Goal: Task Accomplishment & Management: Manage account settings

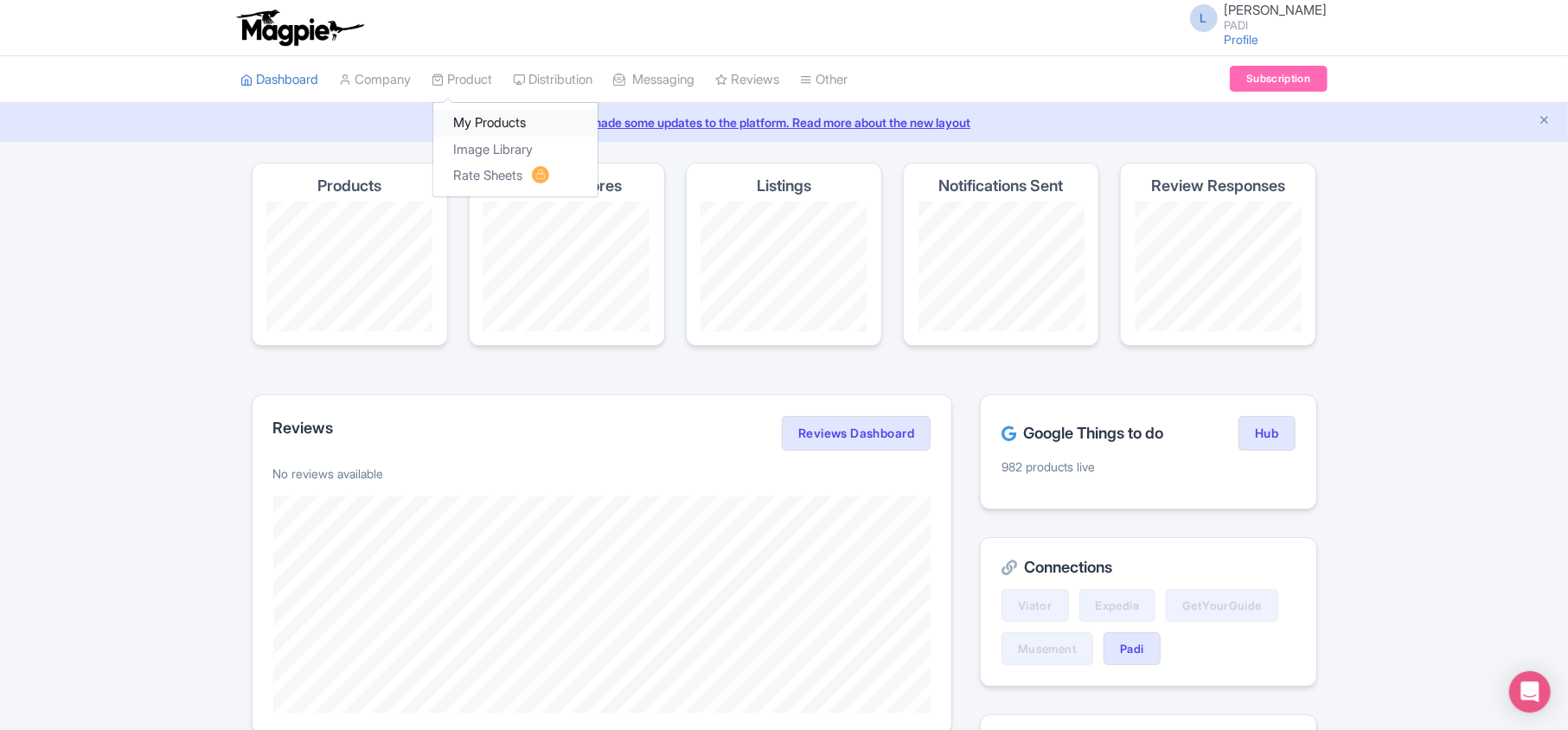
click at [468, 124] on link "My Products" at bounding box center [515, 122] width 164 height 27
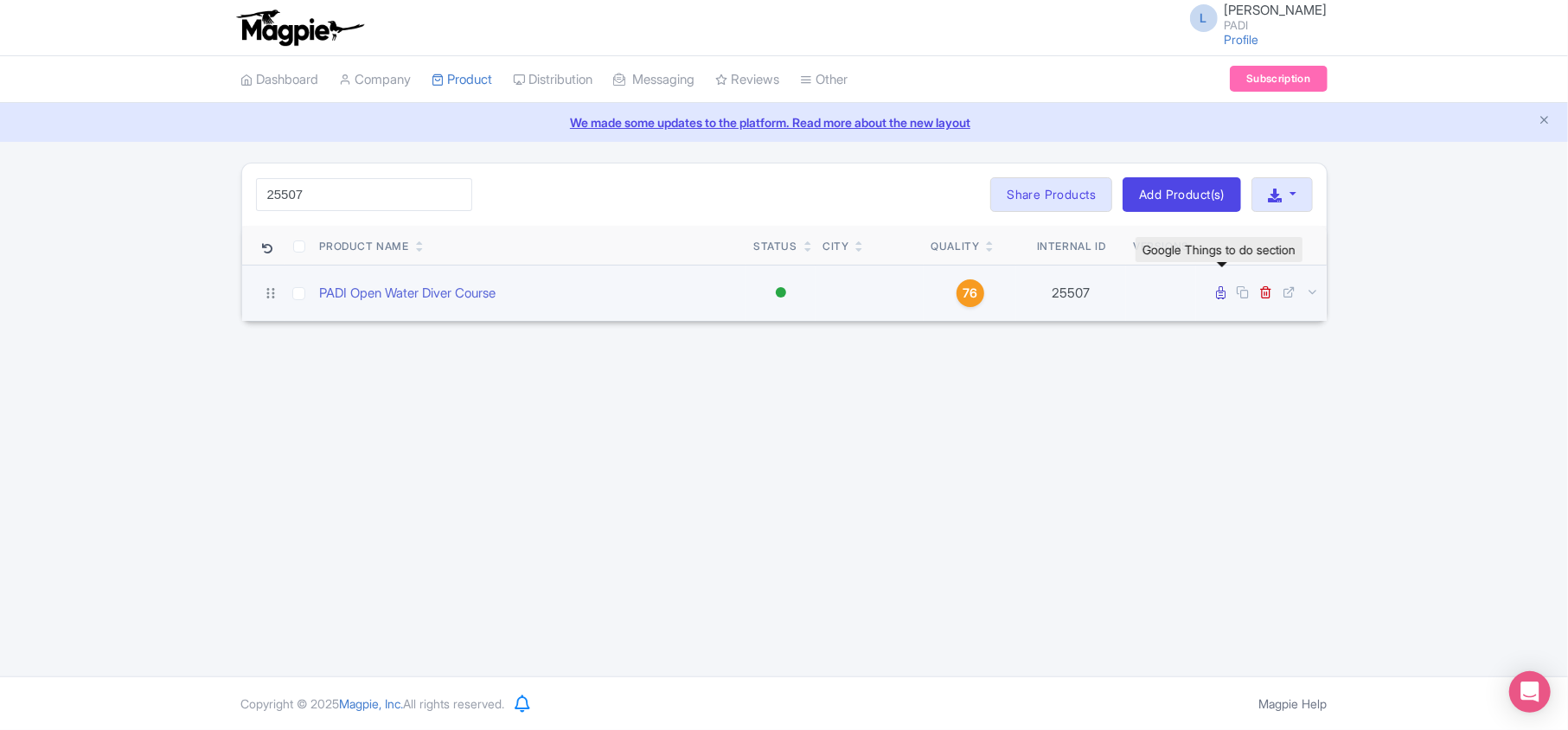
type input "25507"
click at [1223, 294] on icon at bounding box center [1222, 292] width 10 height 13
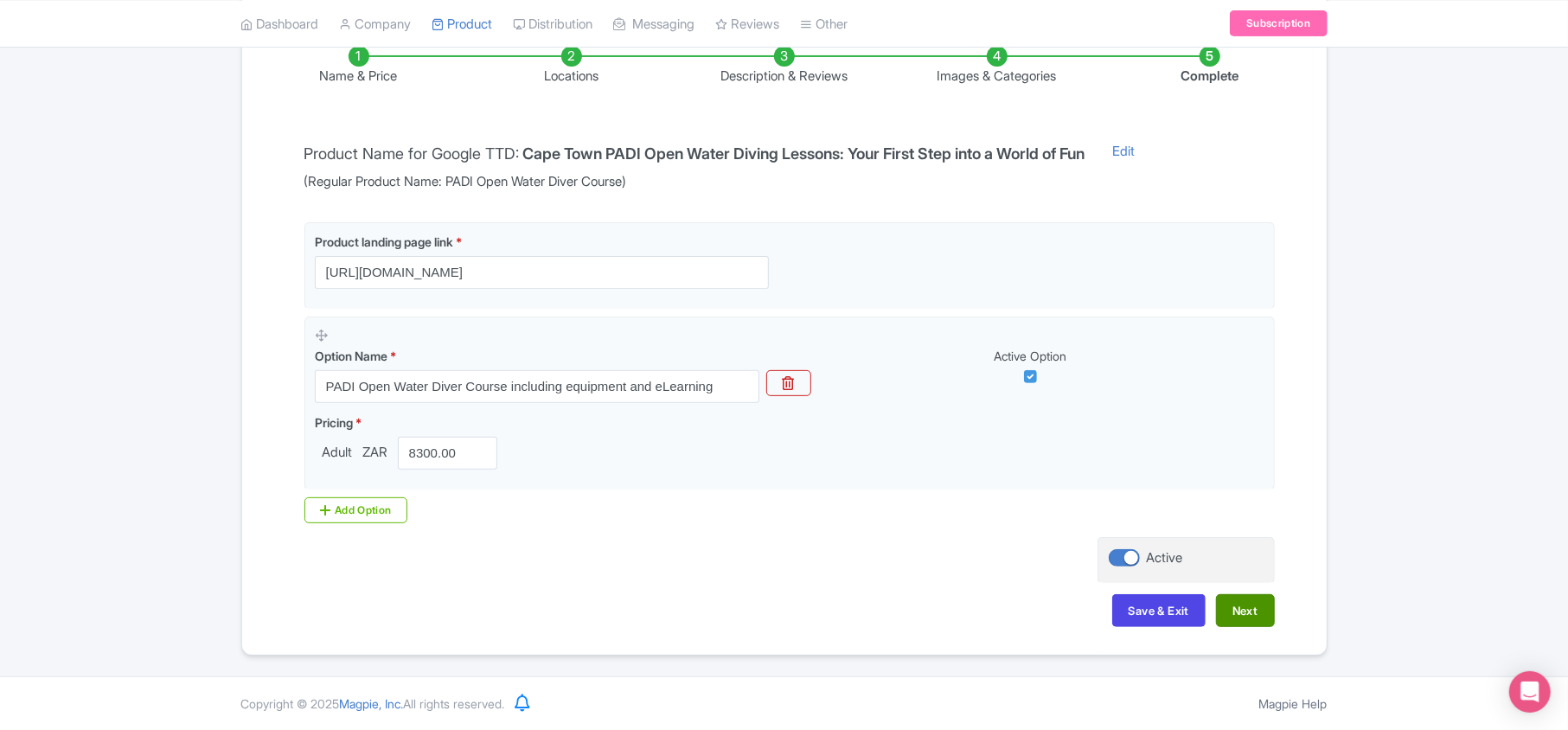
scroll to position [304, 0]
click at [1268, 611] on button "Next" at bounding box center [1245, 611] width 59 height 33
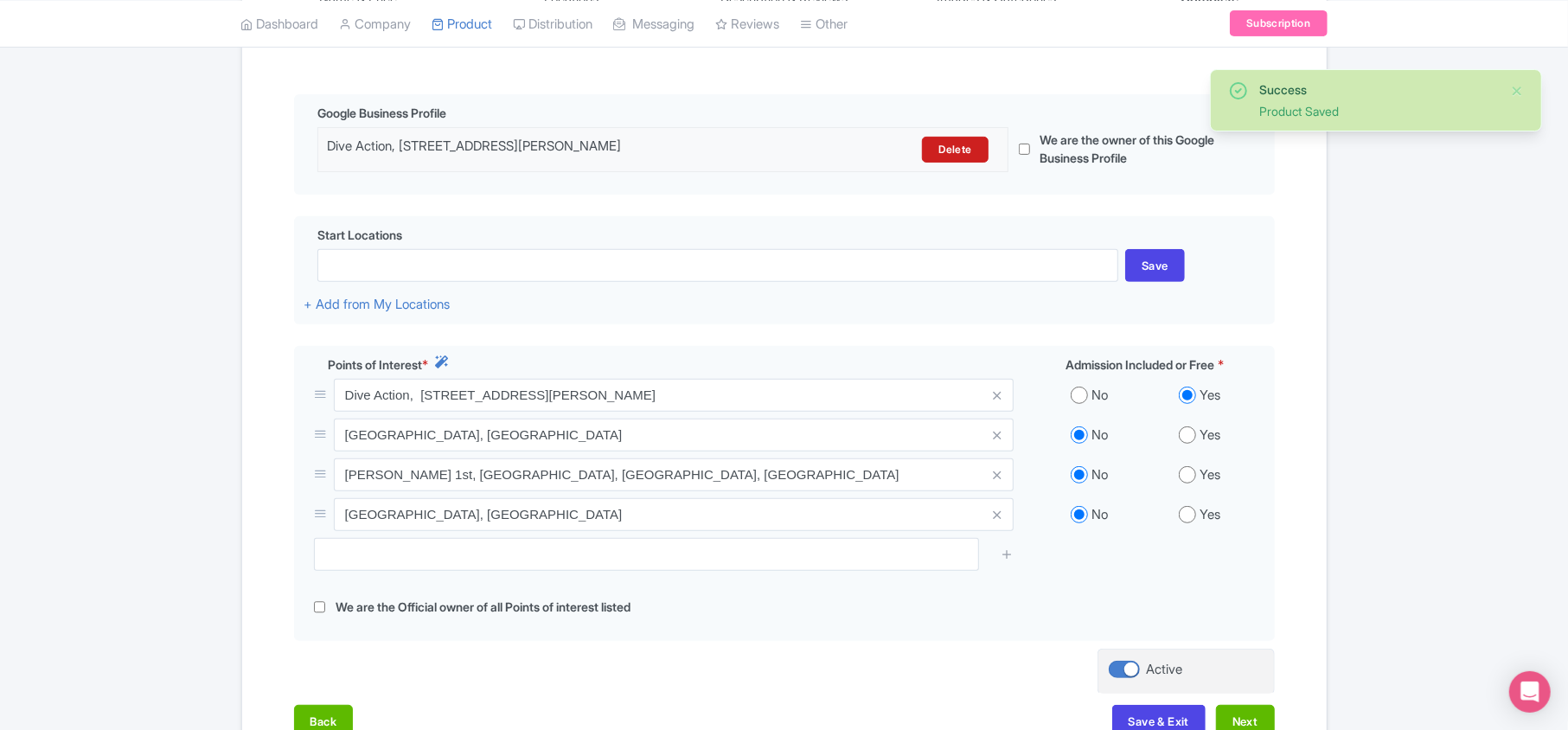
scroll to position [420, 0]
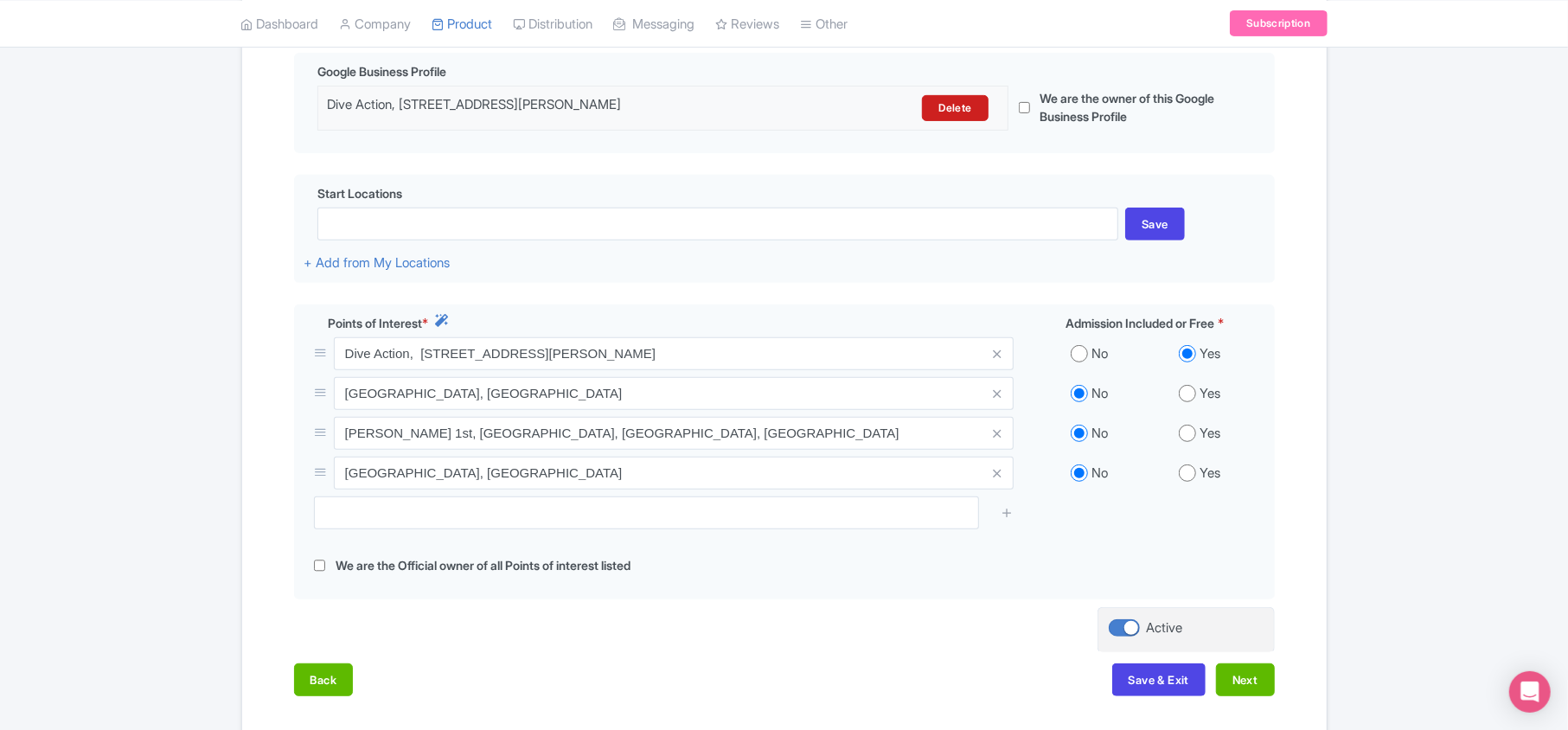
click at [64, 247] on div "Success Product Saved ← Back to Products PADI Open Water Diver Course ID# NMPQS…" at bounding box center [784, 247] width 1568 height 1006
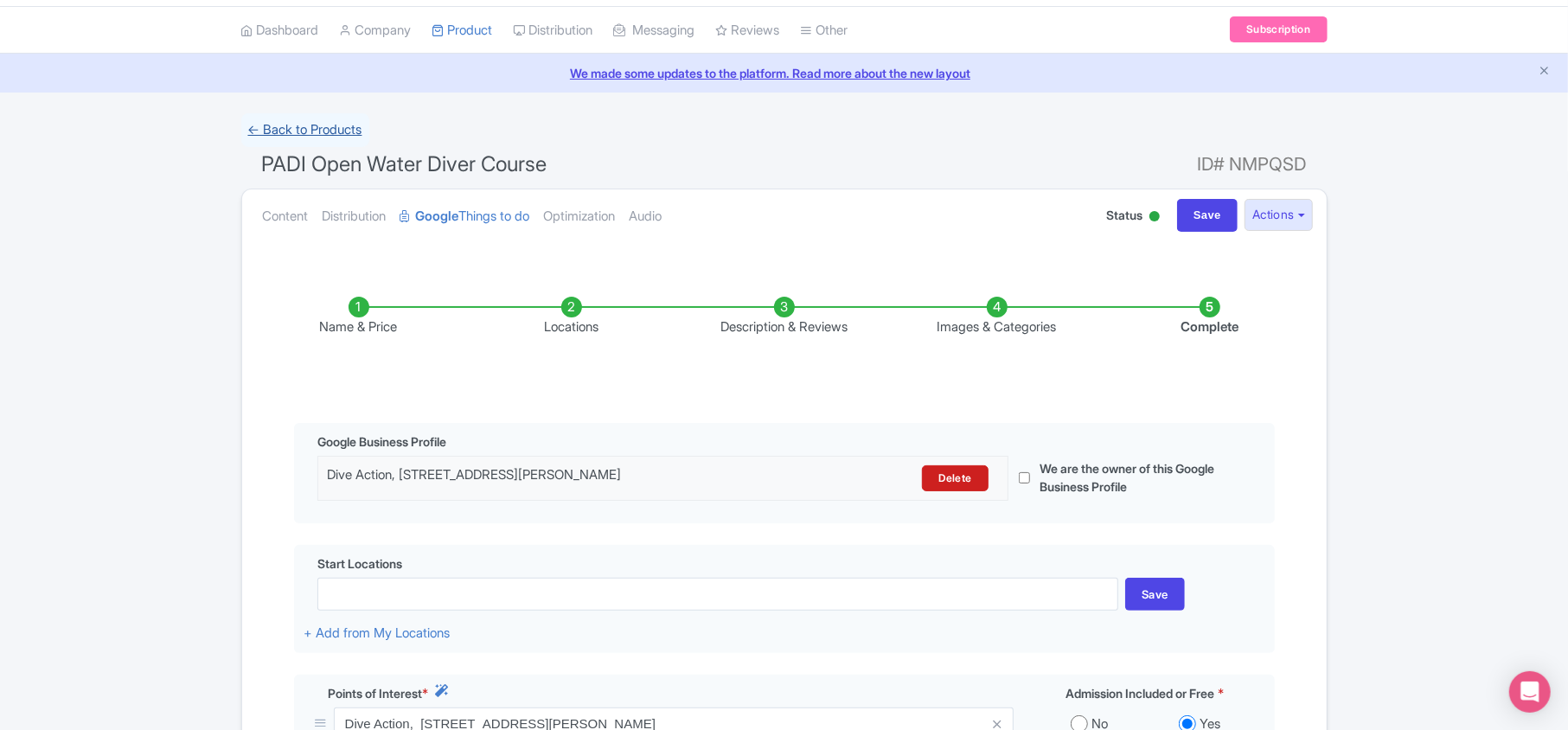
scroll to position [0, 0]
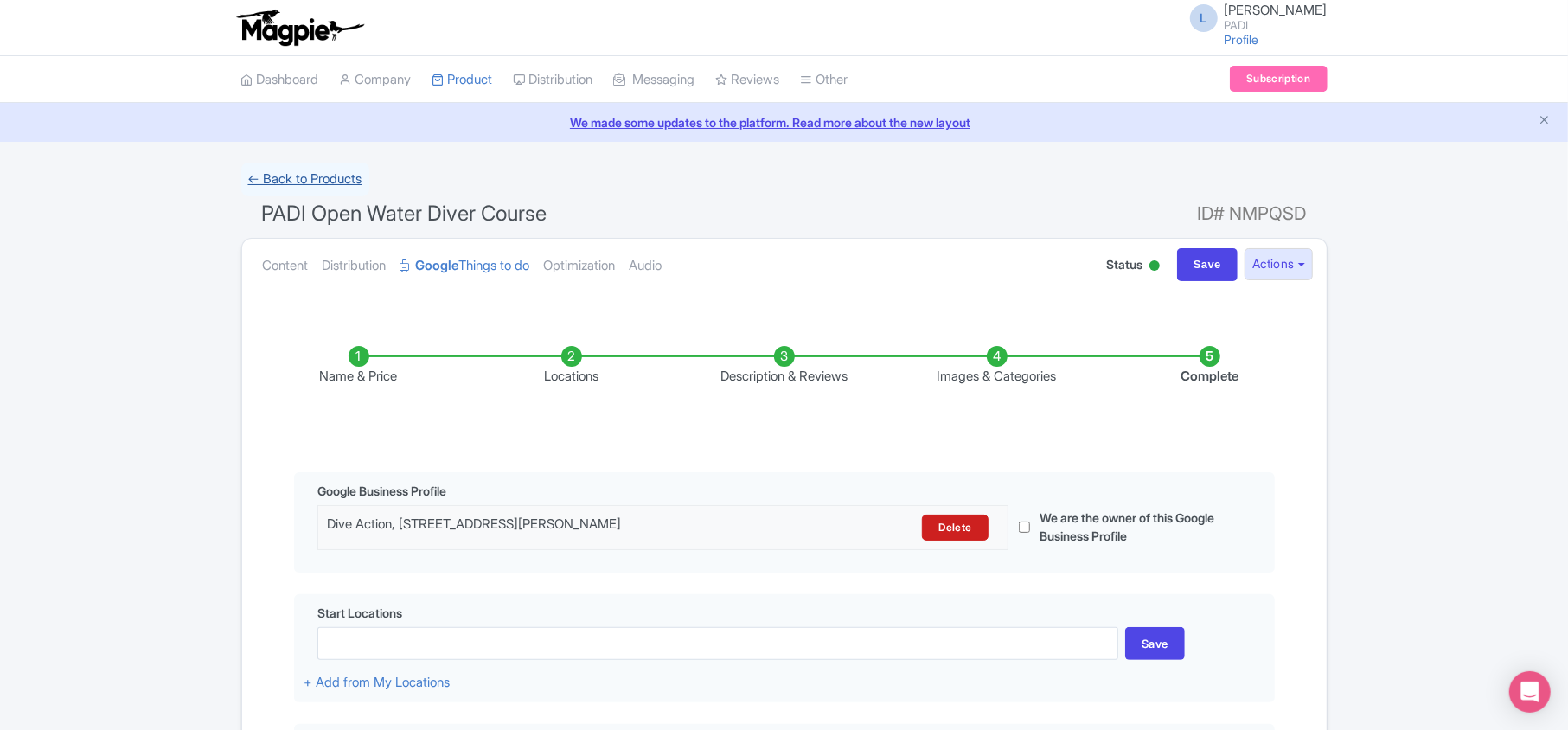
click at [274, 180] on link "← Back to Products" at bounding box center [305, 180] width 128 height 34
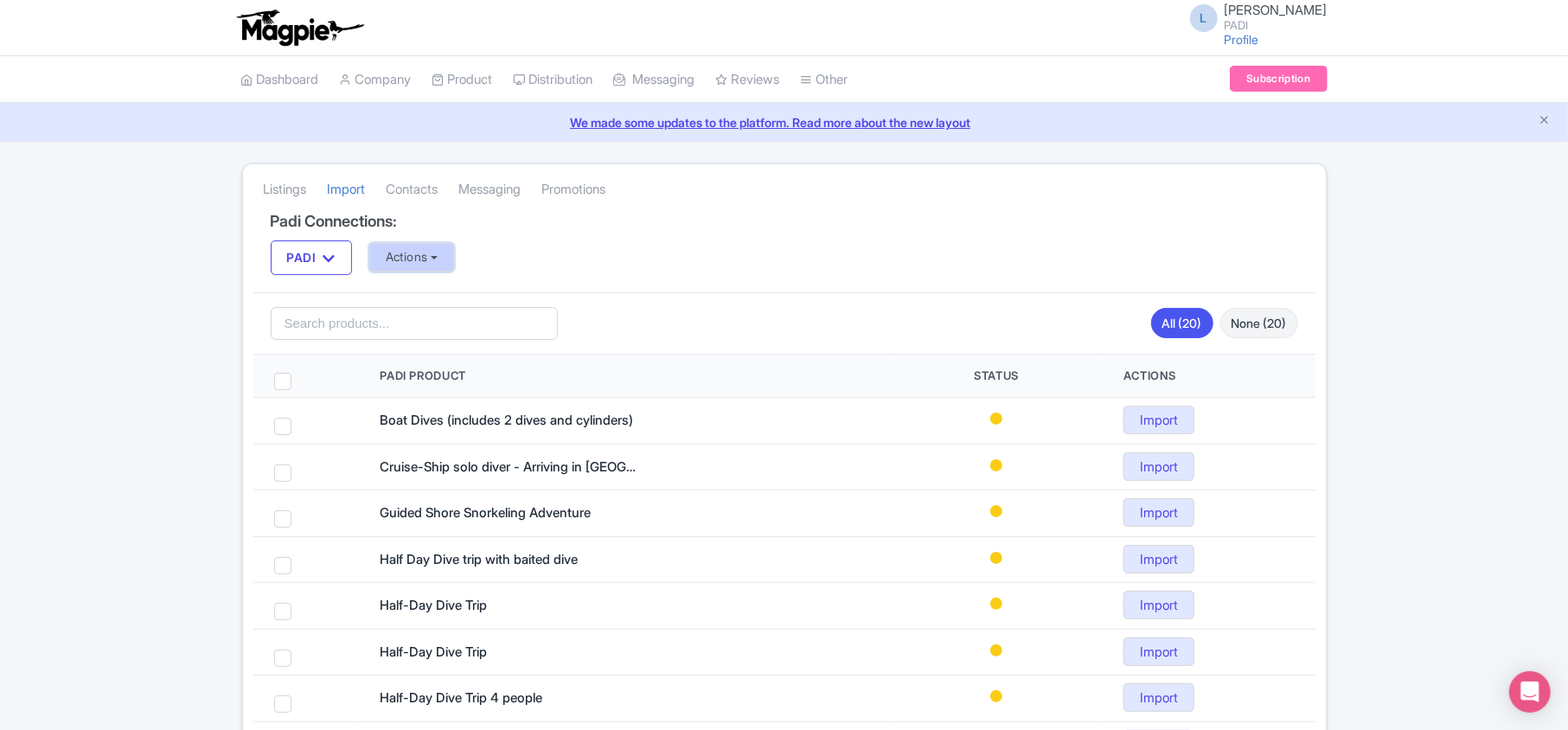
click at [416, 258] on button "Actions" at bounding box center [412, 257] width 86 height 29
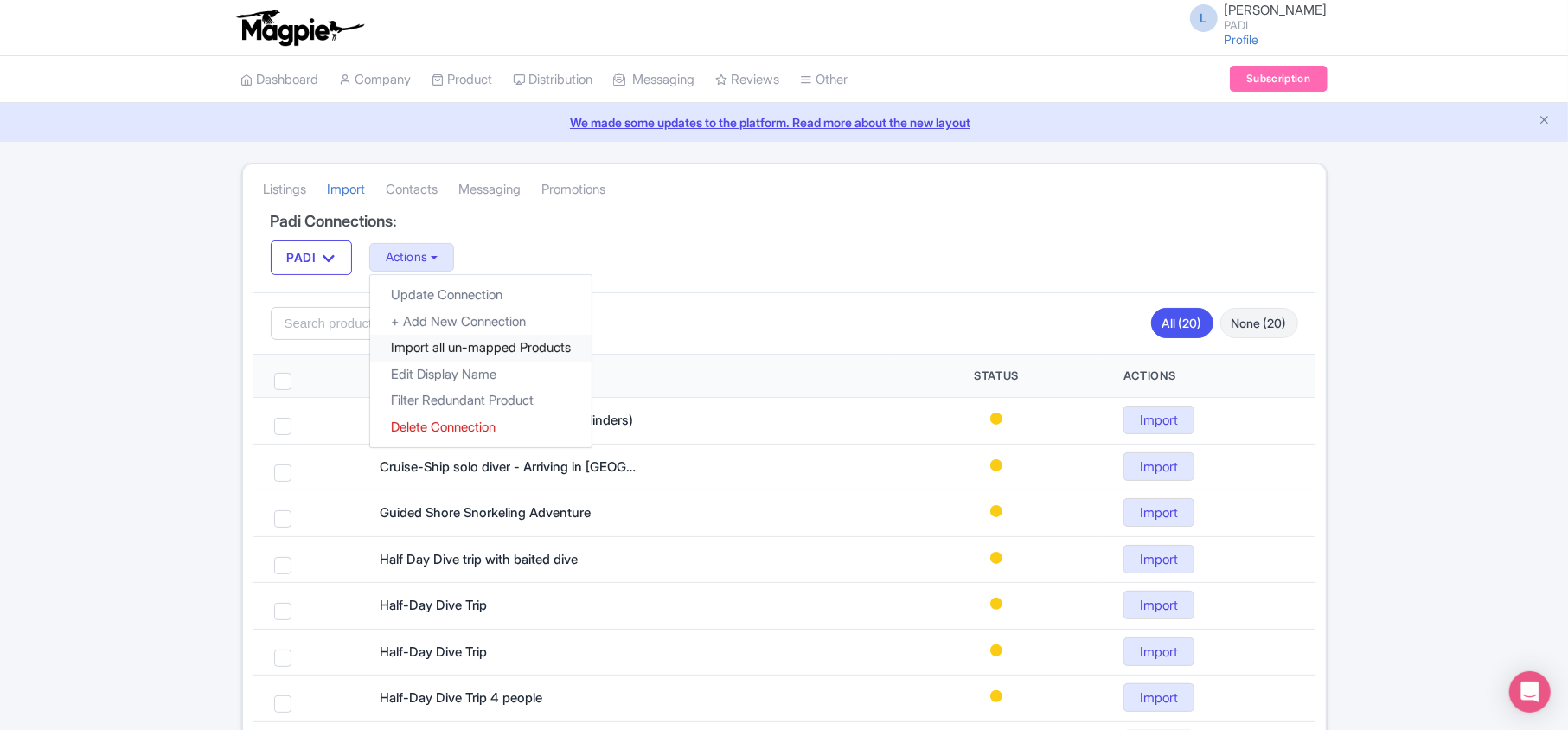
click at [442, 346] on link "Import all un-mapped Products" at bounding box center [480, 348] width 222 height 27
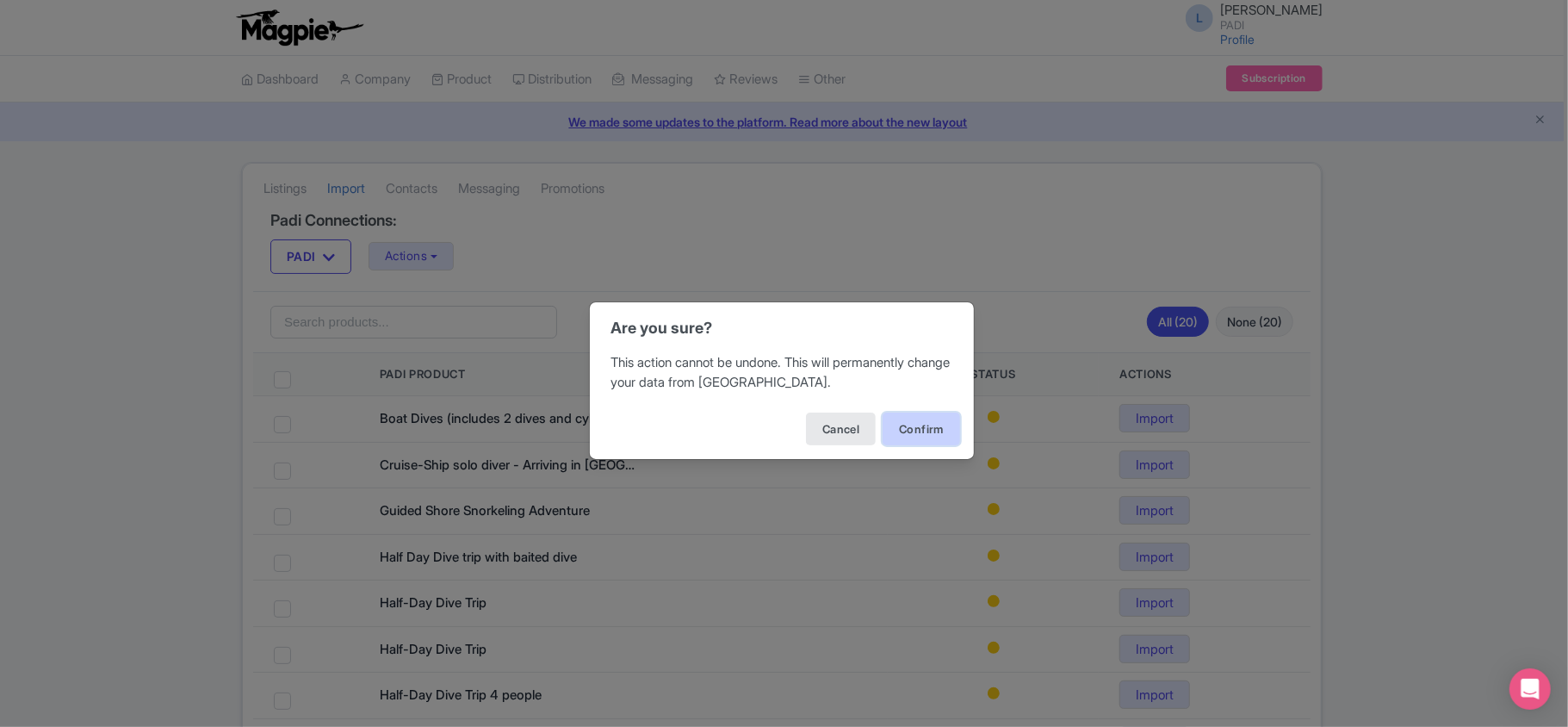
click at [940, 422] on button "Confirm" at bounding box center [922, 429] width 77 height 33
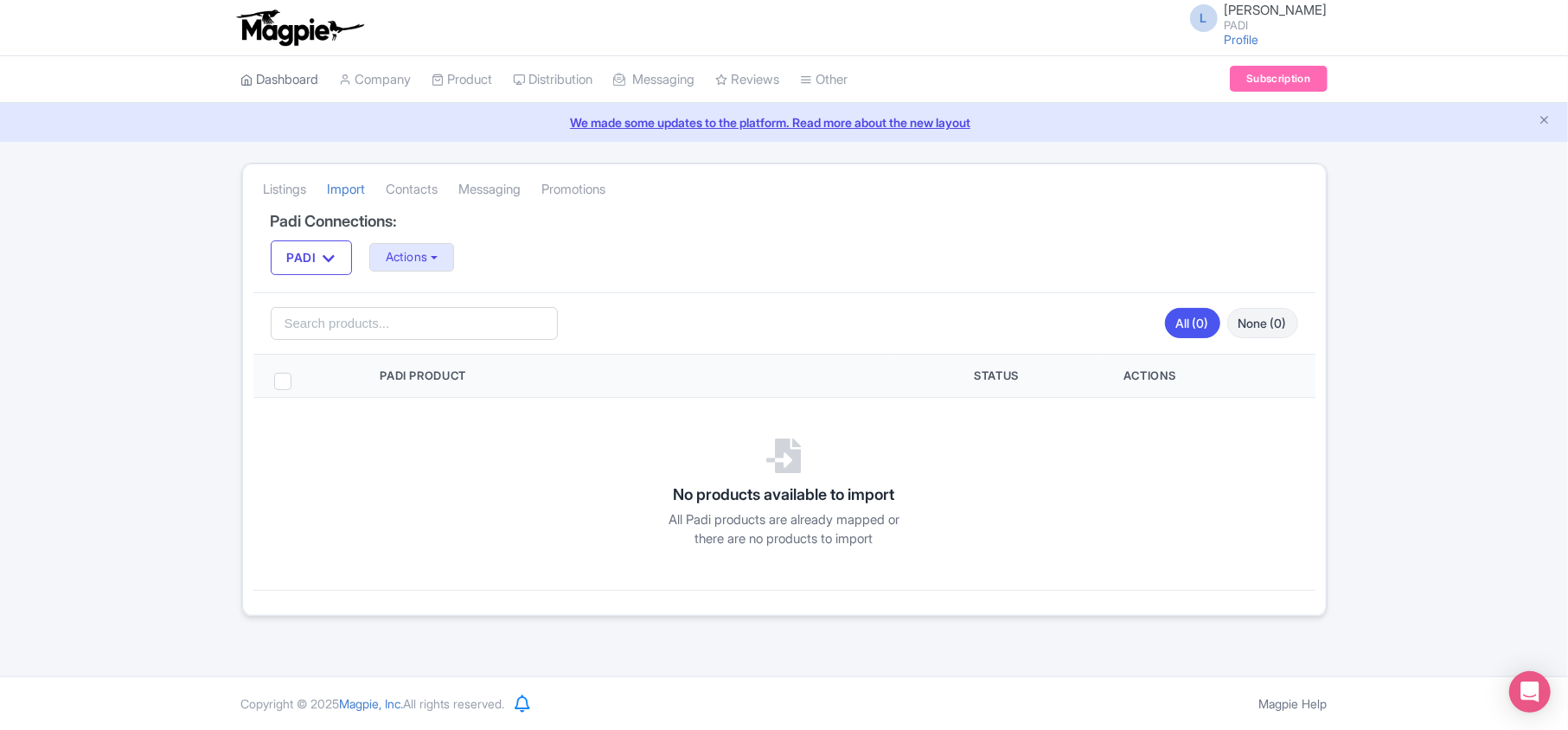
click at [263, 80] on link "Dashboard" at bounding box center [280, 81] width 78 height 48
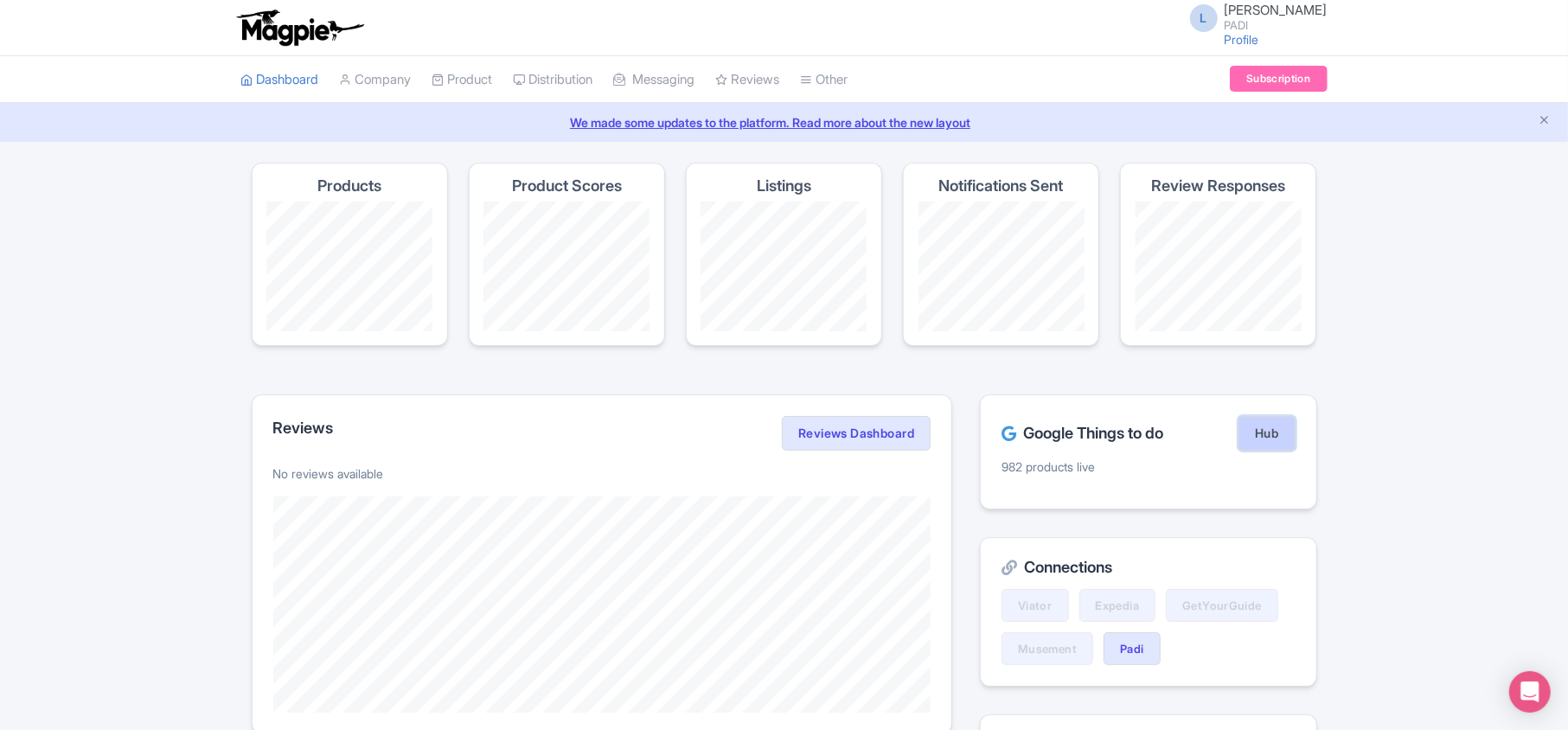
click at [1258, 440] on link "Hub" at bounding box center [1267, 433] width 57 height 35
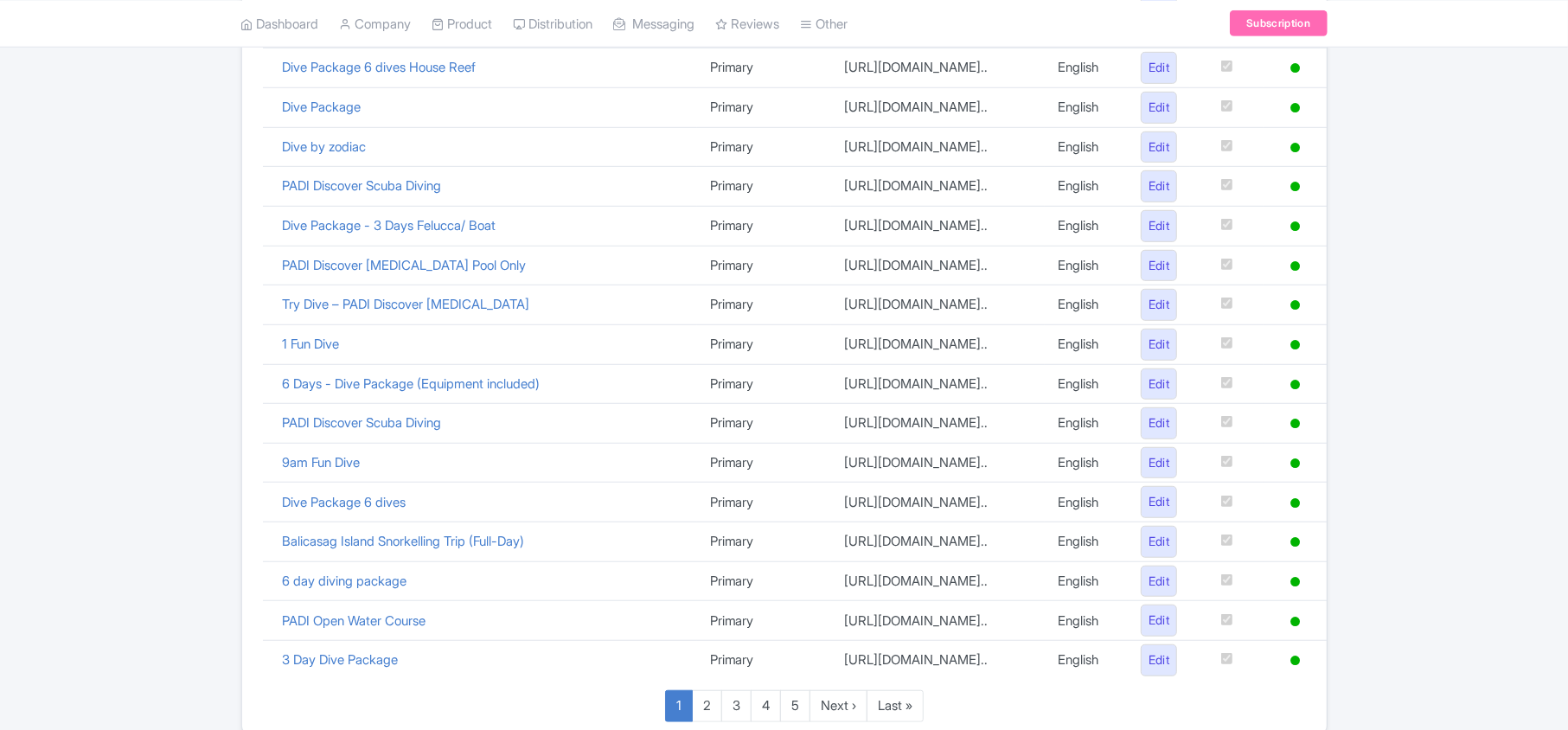
scroll to position [1194, 0]
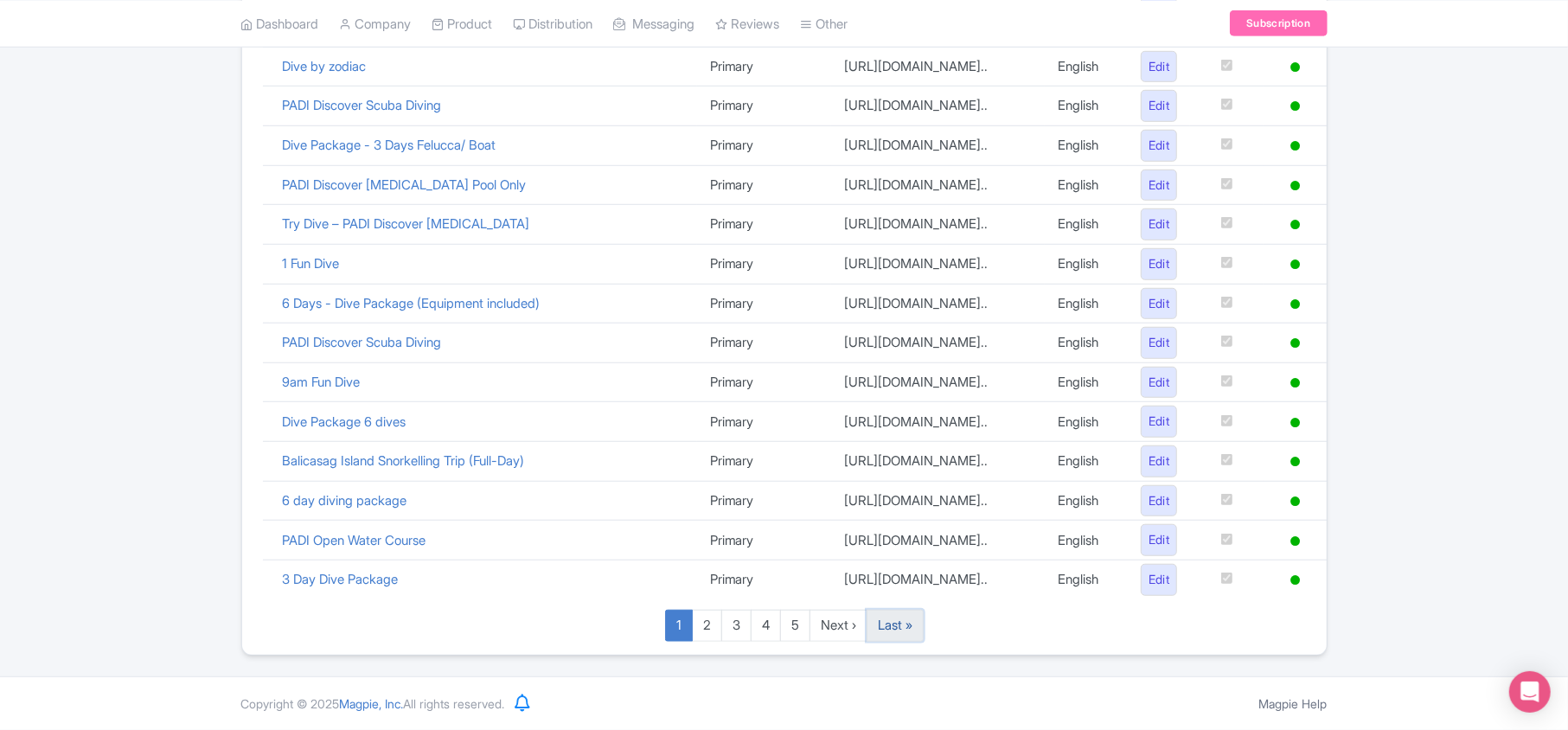
click at [882, 628] on link "Last »" at bounding box center [895, 626] width 57 height 32
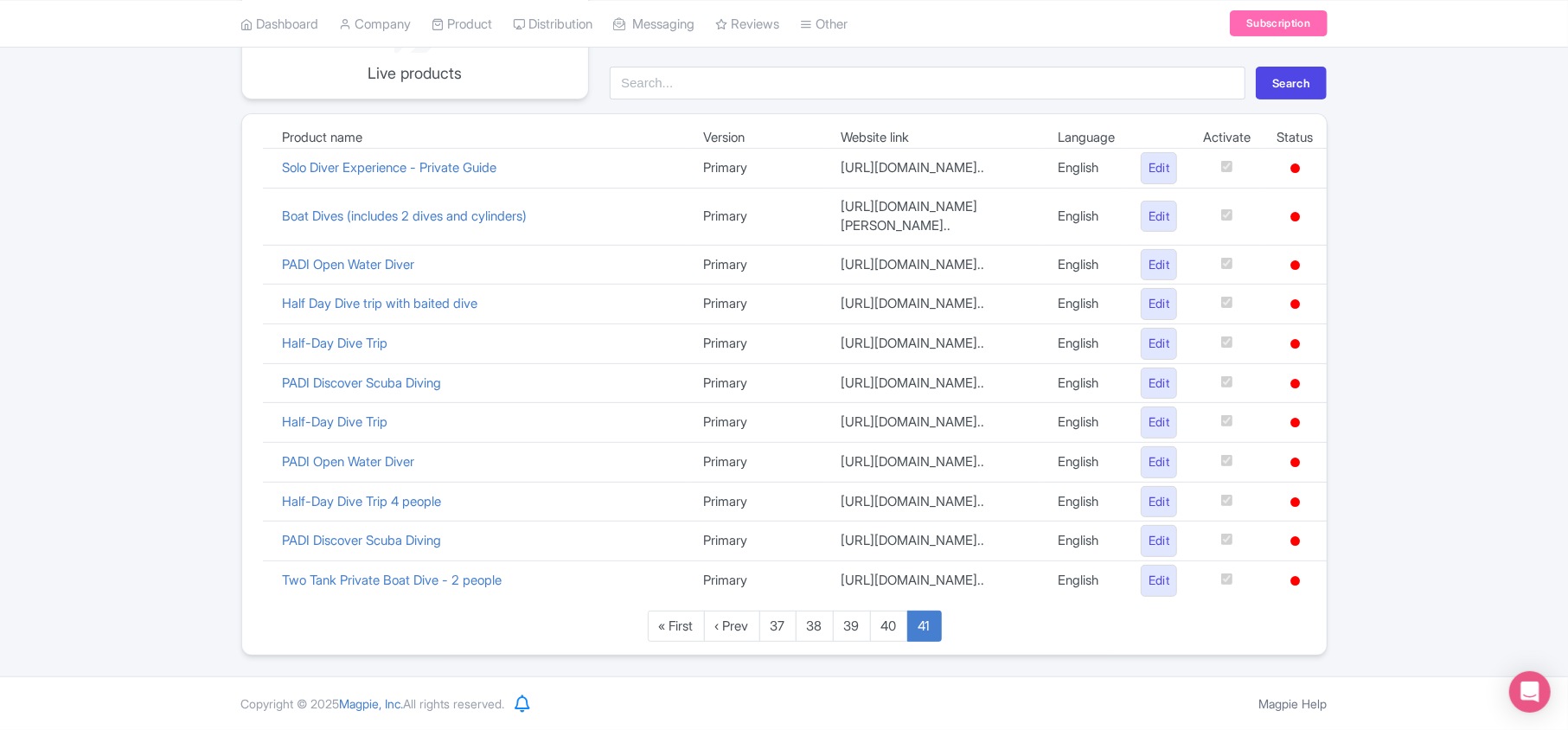
scroll to position [410, 0]
click at [884, 628] on link "40" at bounding box center [889, 627] width 38 height 32
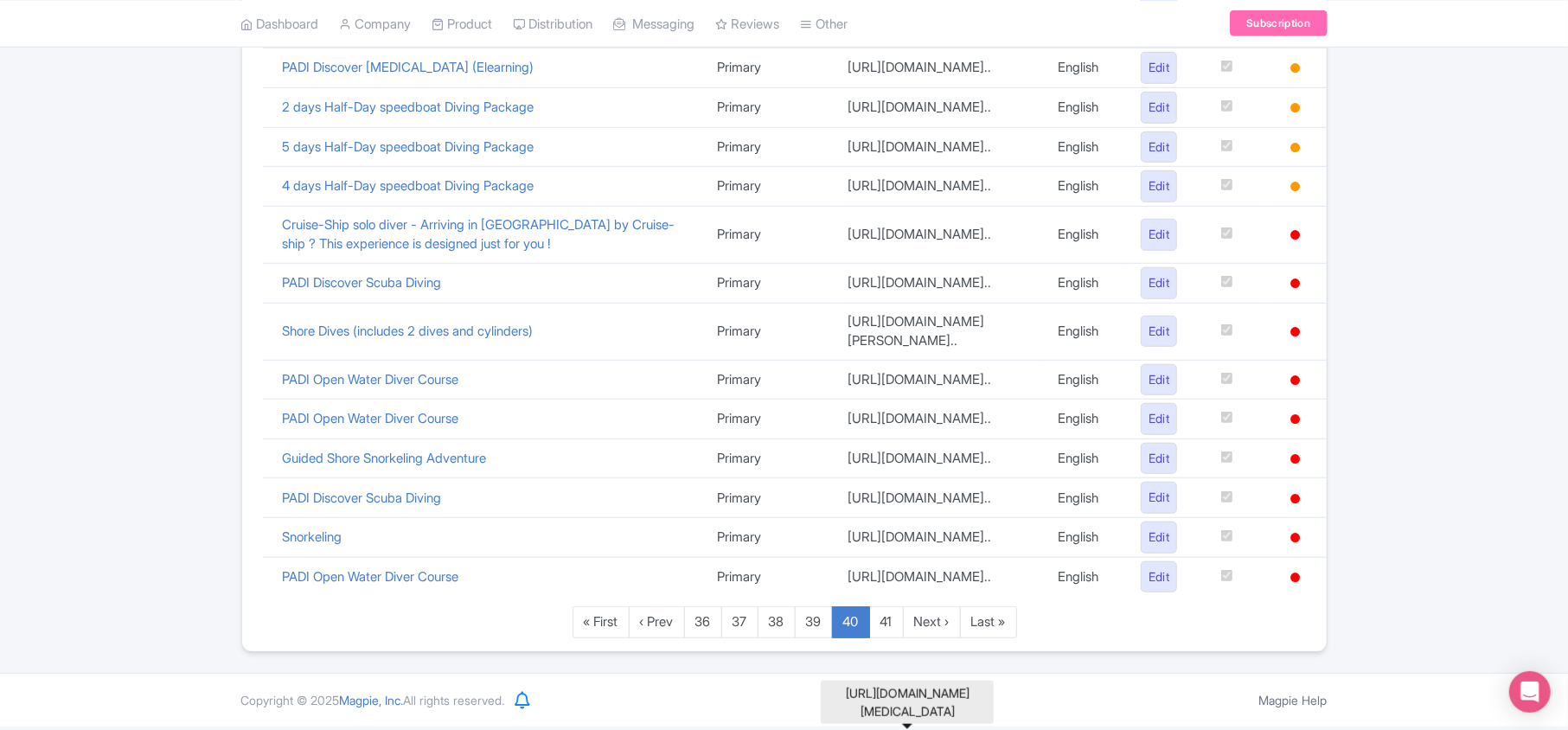
scroll to position [1212, 0]
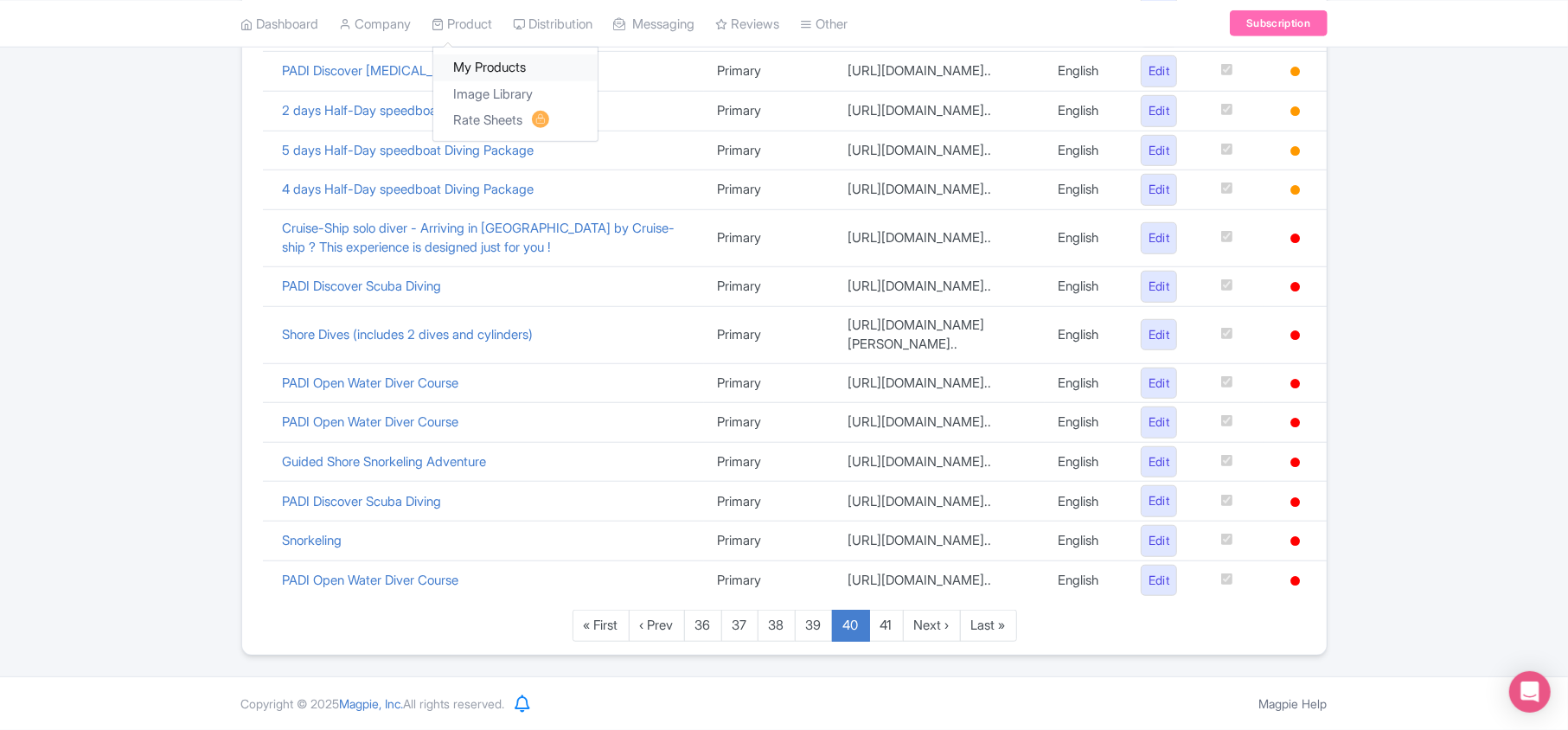
click at [481, 57] on link "My Products" at bounding box center [515, 68] width 164 height 27
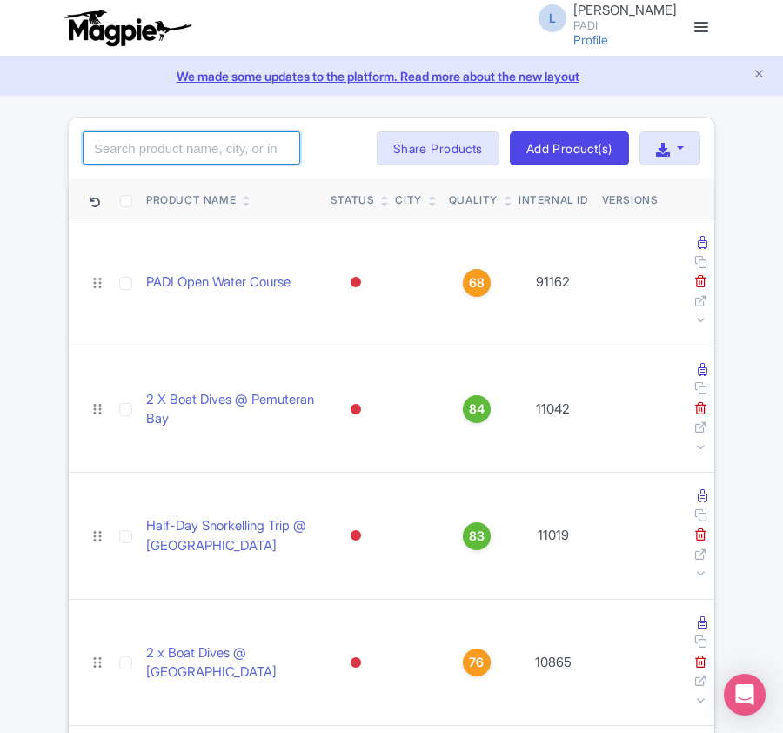
click at [188, 140] on input "search" at bounding box center [192, 147] width 218 height 33
paste input "109140"
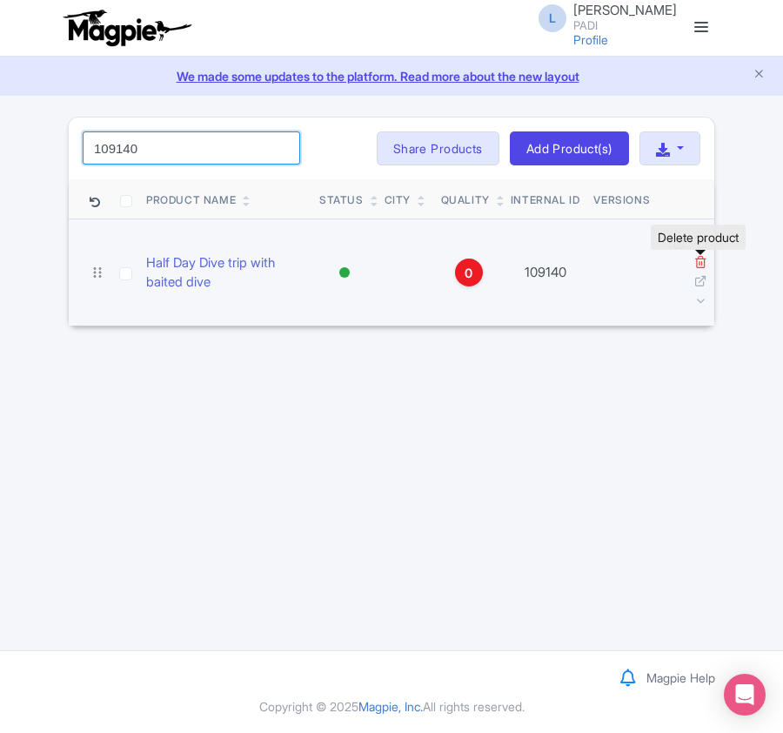
type input "109140"
click at [699, 256] on icon at bounding box center [700, 261] width 13 height 13
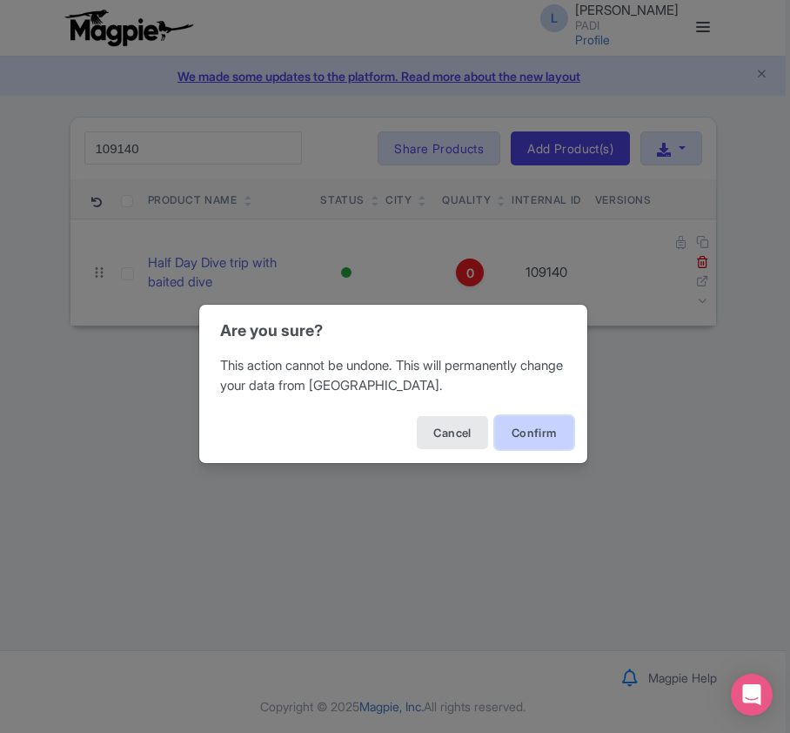
click at [560, 436] on button "Confirm" at bounding box center [534, 432] width 78 height 33
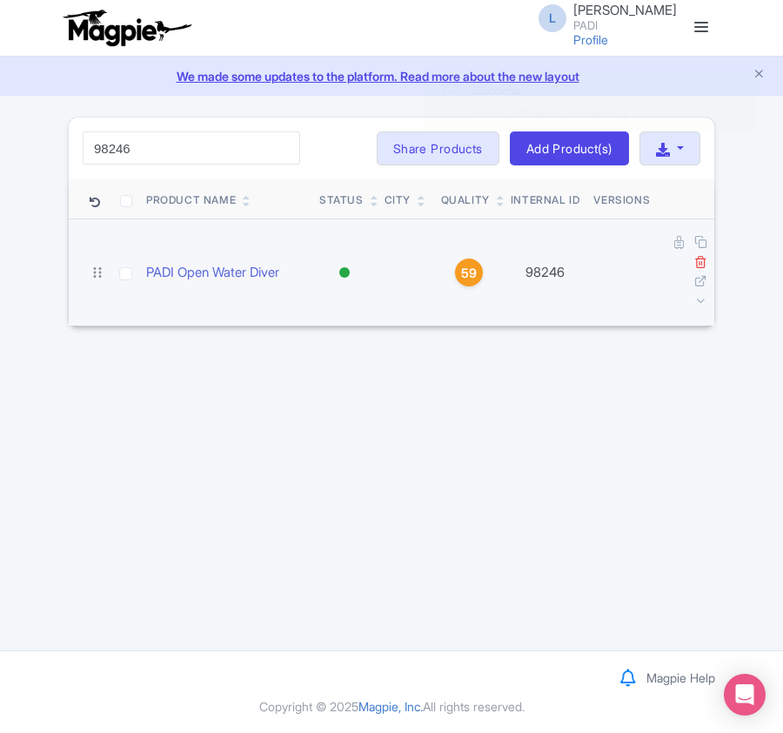
type input "98246"
click at [699, 261] on icon at bounding box center [700, 261] width 13 height 13
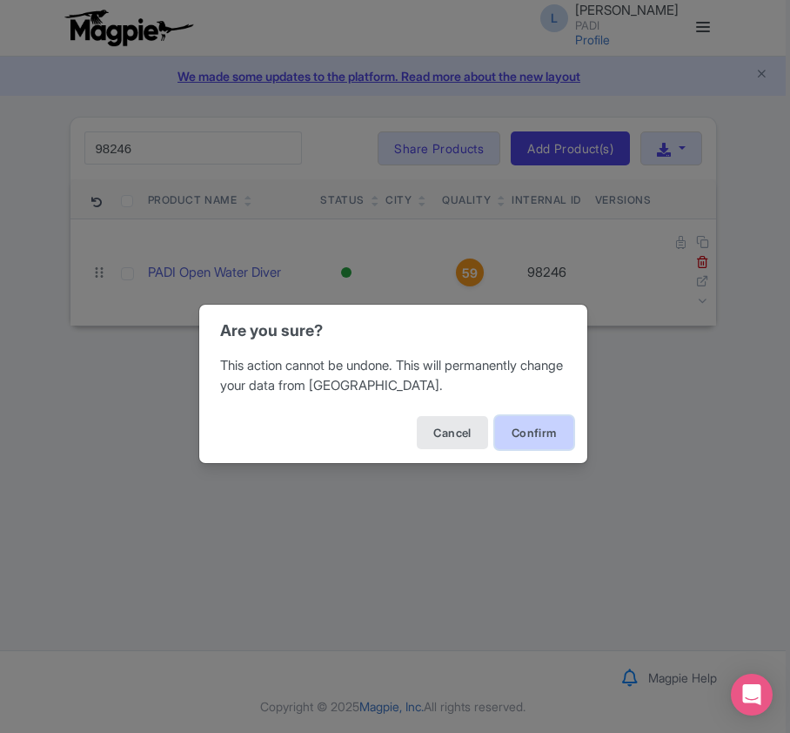
click at [525, 423] on button "Confirm" at bounding box center [534, 432] width 78 height 33
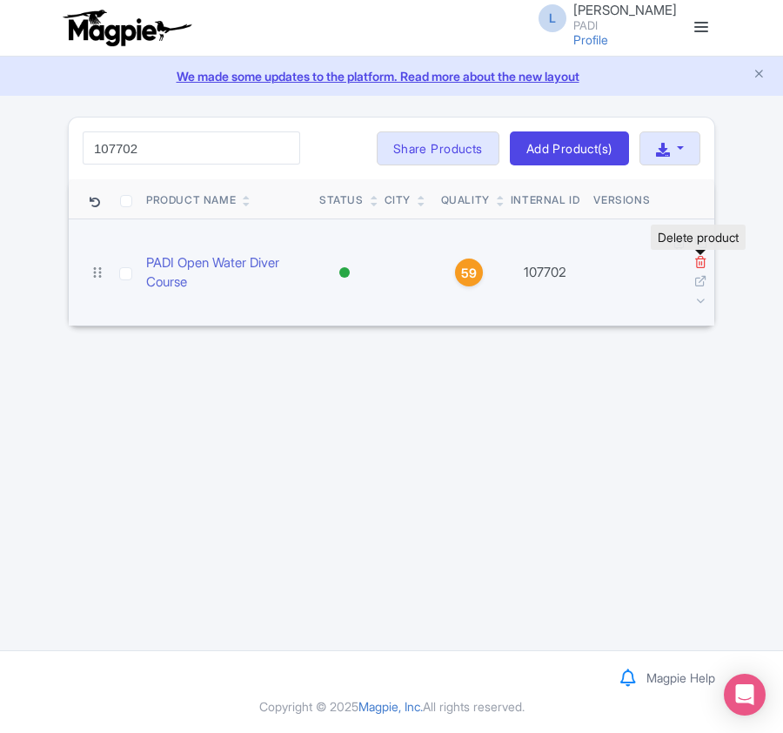
type input "107702"
click at [701, 261] on icon at bounding box center [700, 261] width 13 height 13
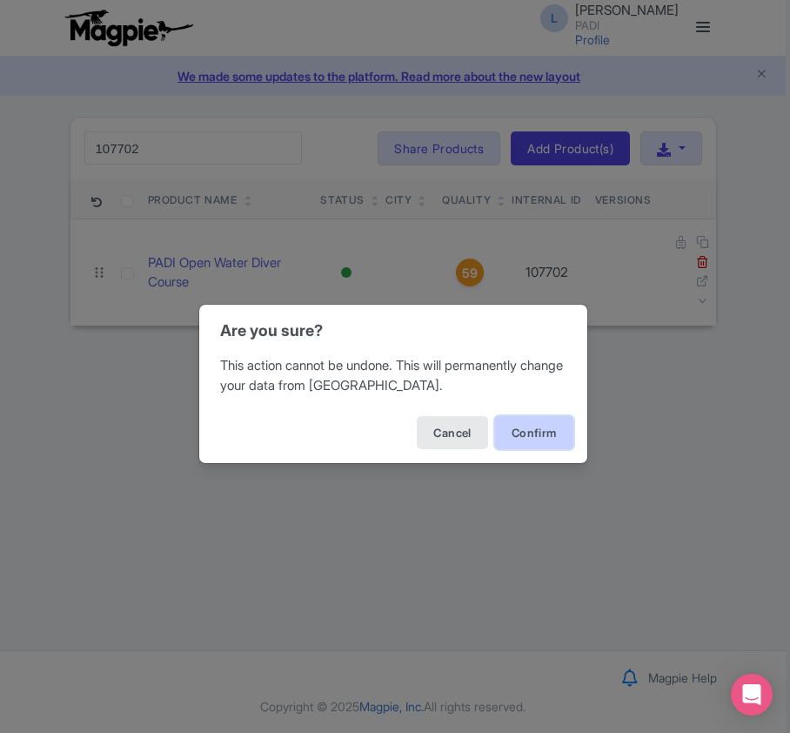
click at [564, 433] on button "Confirm" at bounding box center [534, 432] width 78 height 33
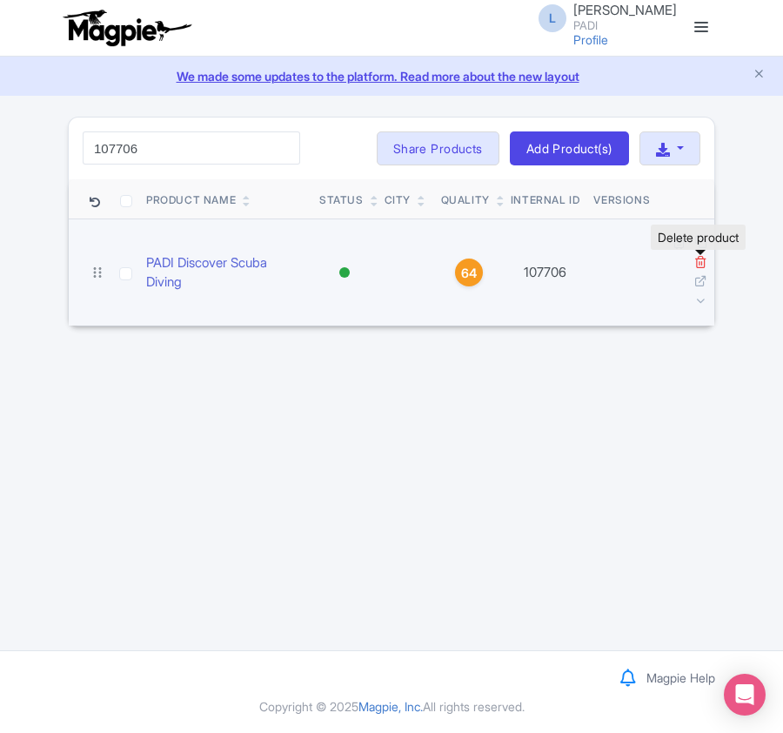
type input "107706"
click at [703, 258] on icon at bounding box center [700, 261] width 13 height 13
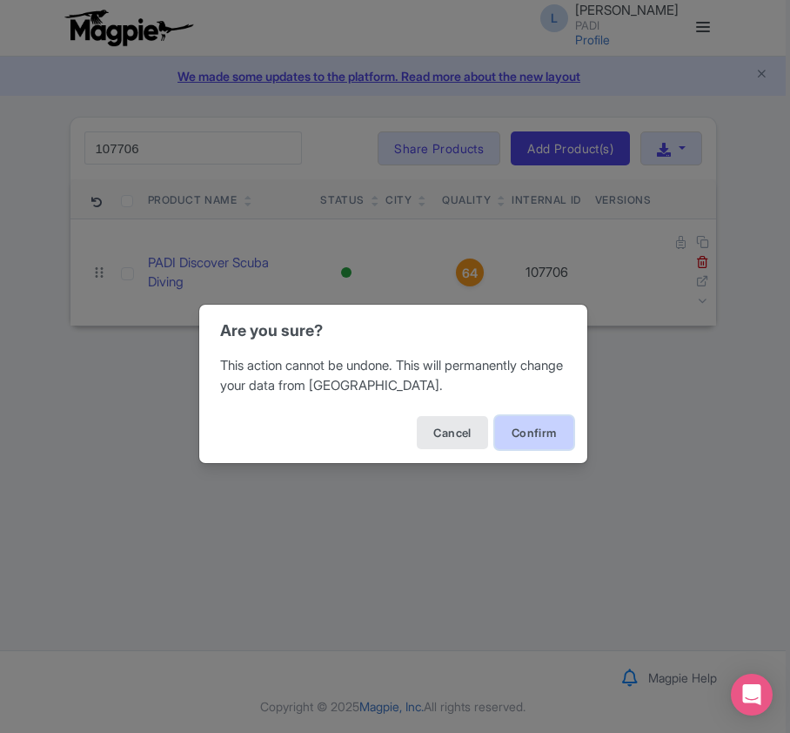
click at [536, 432] on button "Confirm" at bounding box center [534, 432] width 78 height 33
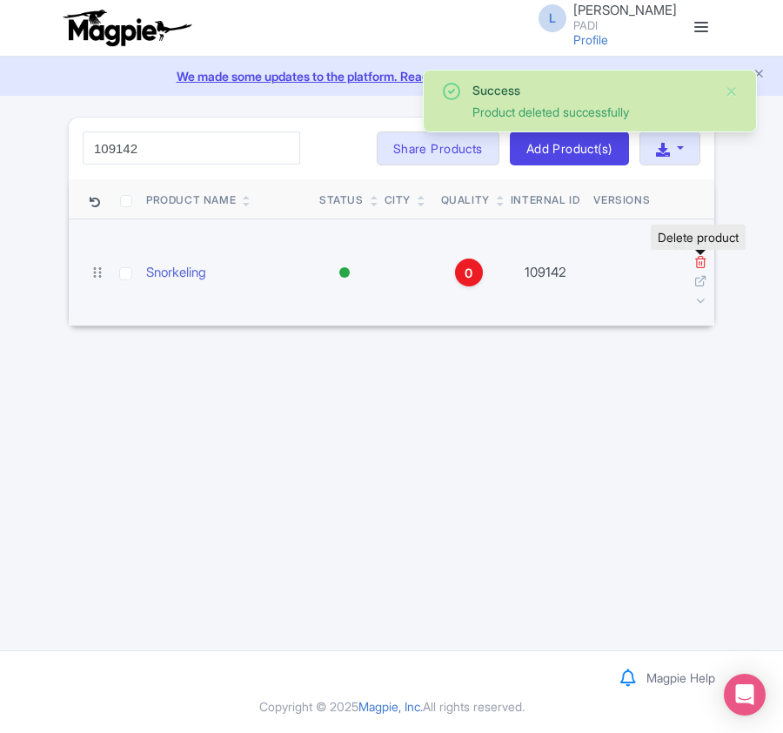
type input "109142"
click at [698, 263] on icon at bounding box center [700, 261] width 13 height 13
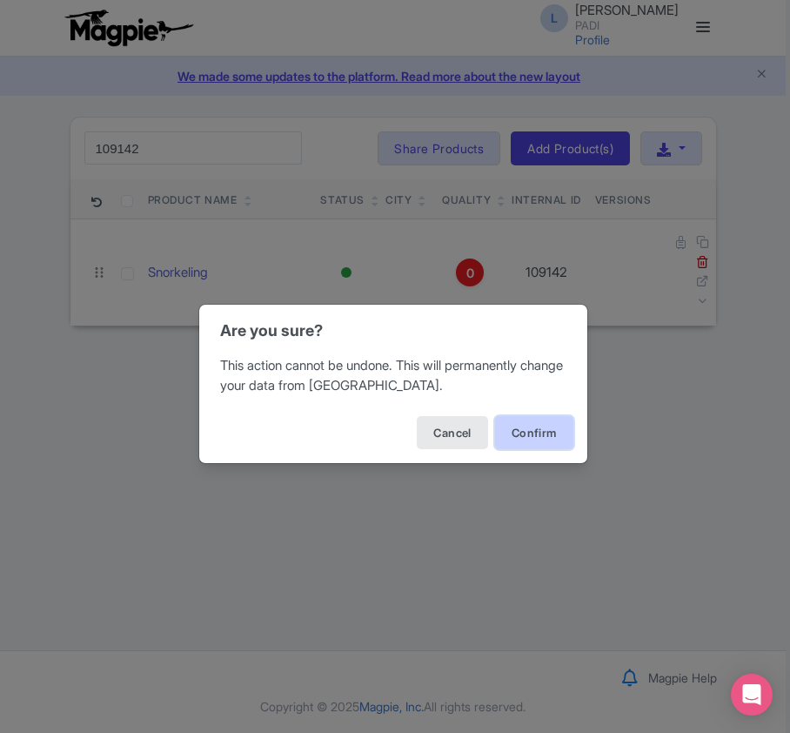
click at [512, 430] on button "Confirm" at bounding box center [534, 432] width 78 height 33
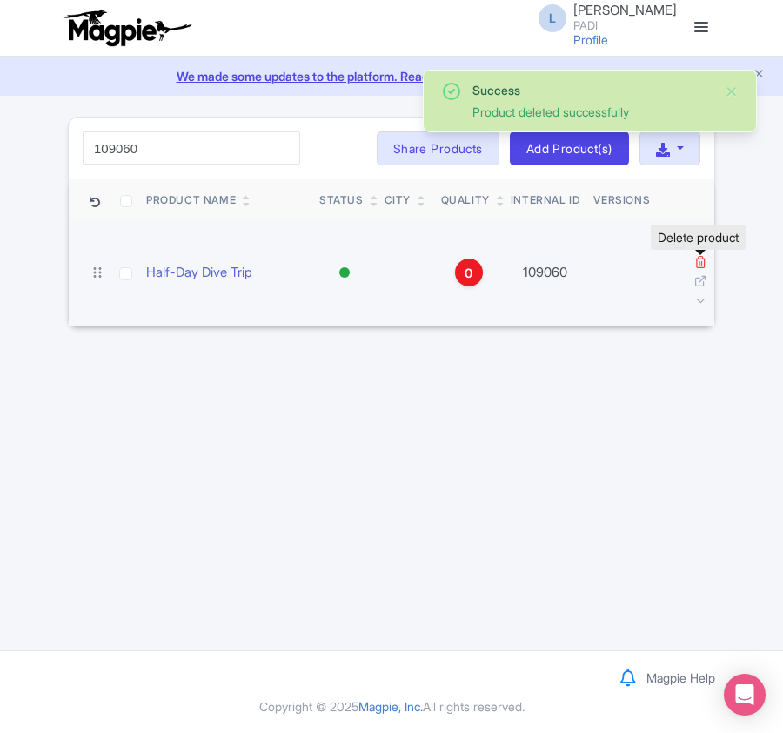
type input "109060"
click at [700, 265] on icon at bounding box center [700, 261] width 13 height 13
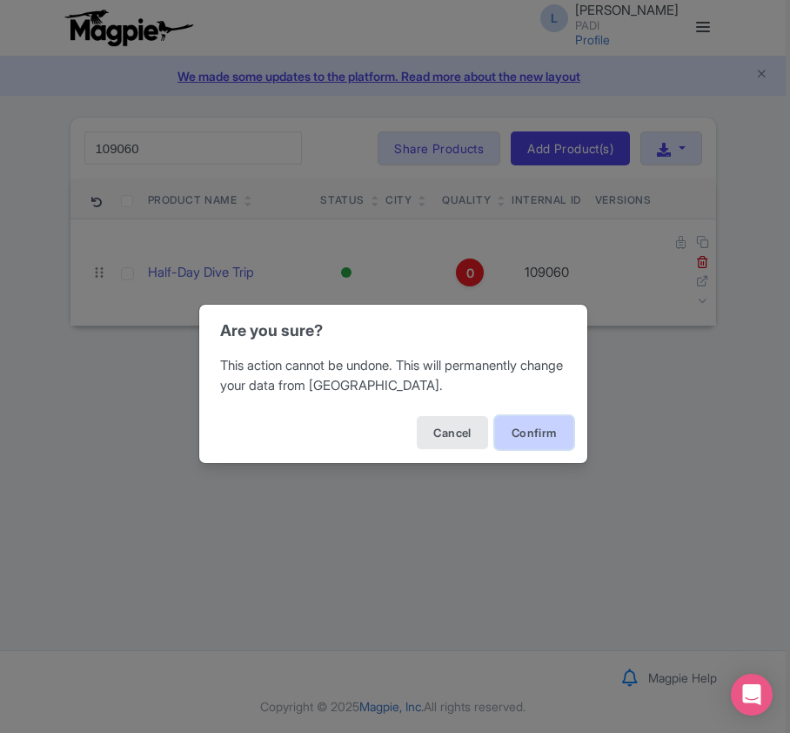
drag, startPoint x: 506, startPoint y: 432, endPoint x: 494, endPoint y: 433, distance: 12.3
click at [508, 432] on button "Confirm" at bounding box center [534, 432] width 78 height 33
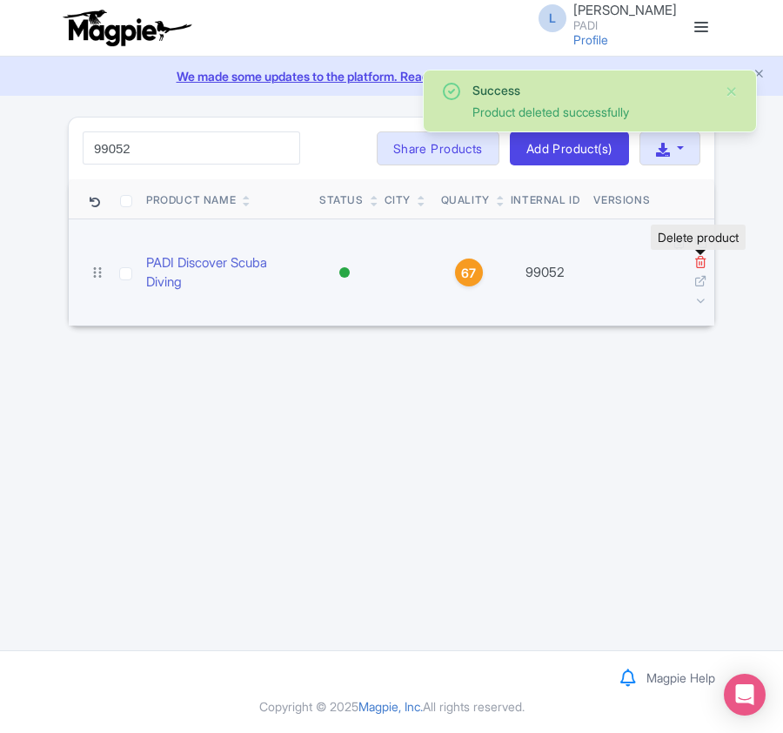
type input "99052"
click at [696, 268] on icon at bounding box center [700, 261] width 13 height 13
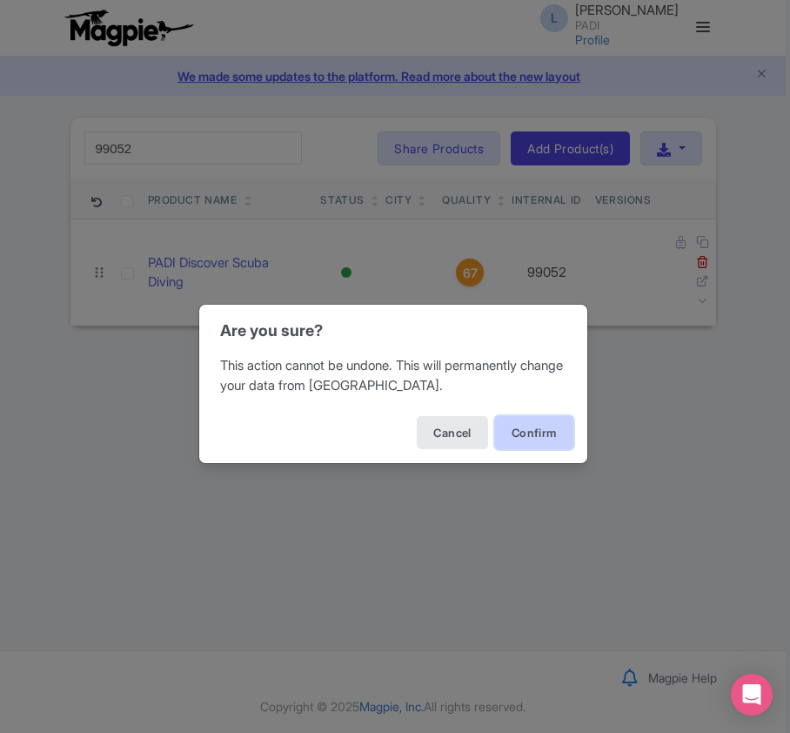
click at [541, 436] on button "Confirm" at bounding box center [534, 432] width 78 height 33
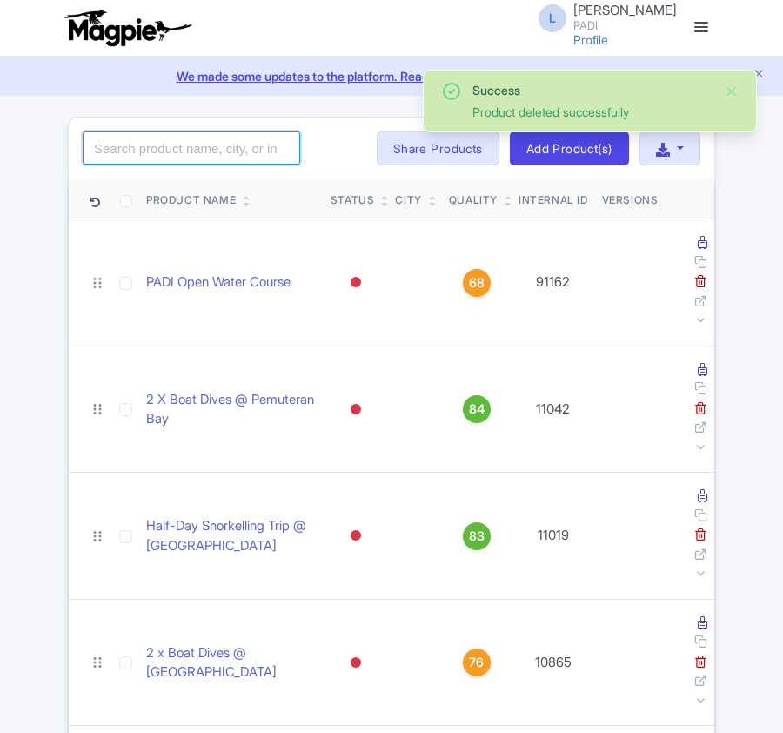
drag, startPoint x: 0, startPoint y: 0, endPoint x: 136, endPoint y: 144, distance: 197.6
click at [136, 144] on input "search" at bounding box center [192, 147] width 218 height 33
paste input "16783"
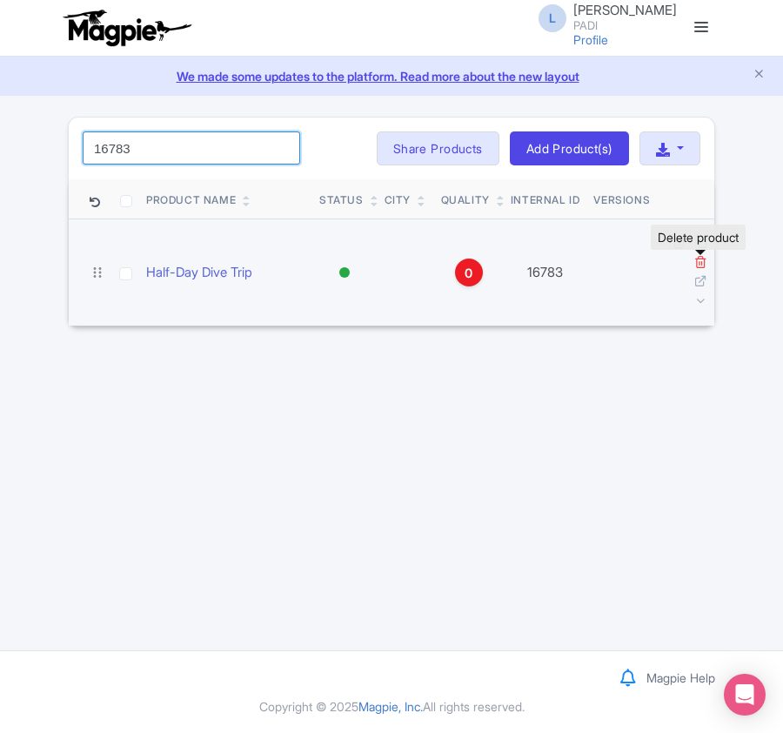
type input "16783"
click at [700, 266] on icon at bounding box center [700, 261] width 13 height 13
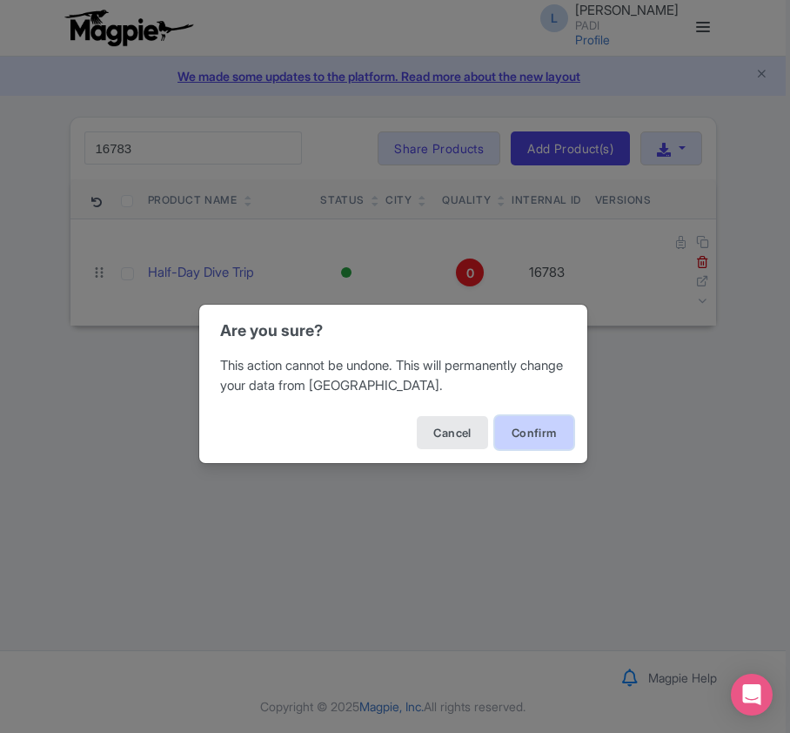
click at [510, 432] on button "Confirm" at bounding box center [534, 432] width 78 height 33
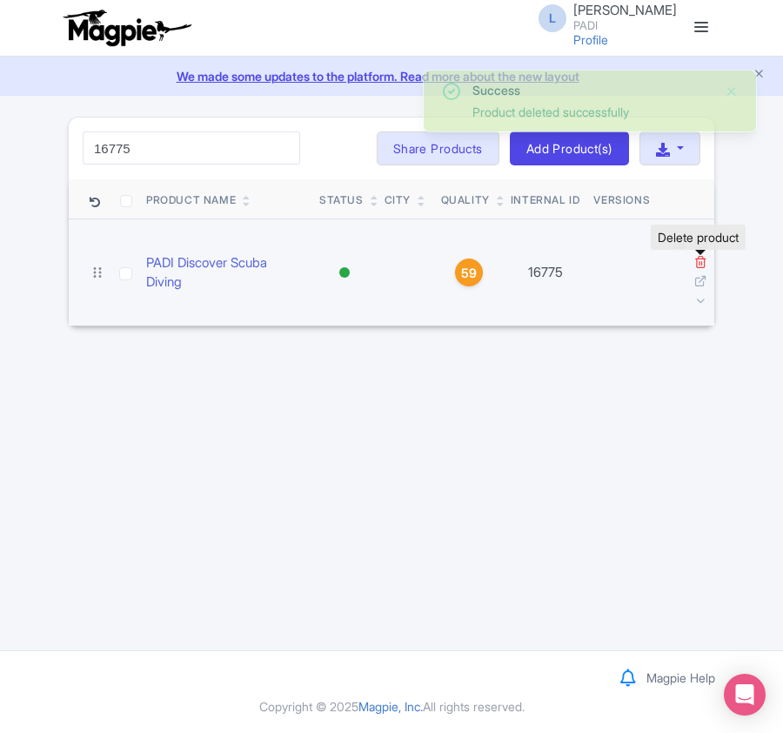
type input "16775"
click at [706, 262] on icon at bounding box center [700, 261] width 13 height 13
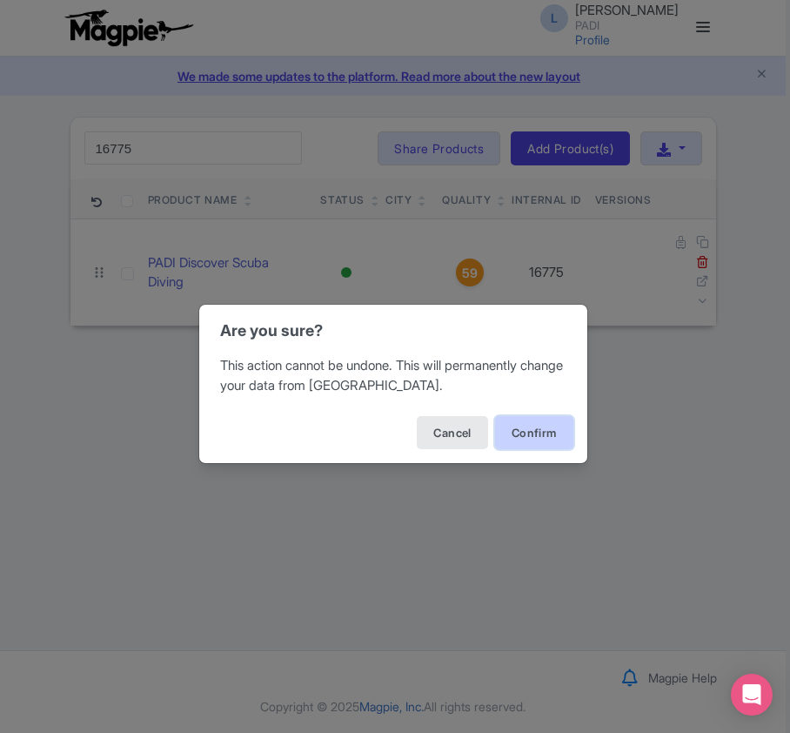
click at [512, 432] on button "Confirm" at bounding box center [534, 432] width 78 height 33
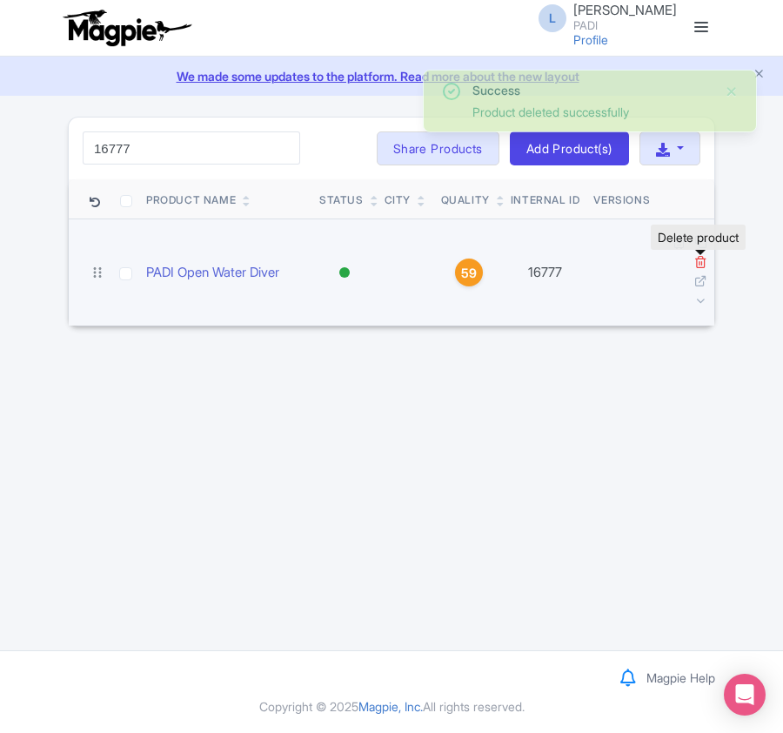
type input "16777"
click at [697, 264] on icon at bounding box center [700, 261] width 13 height 13
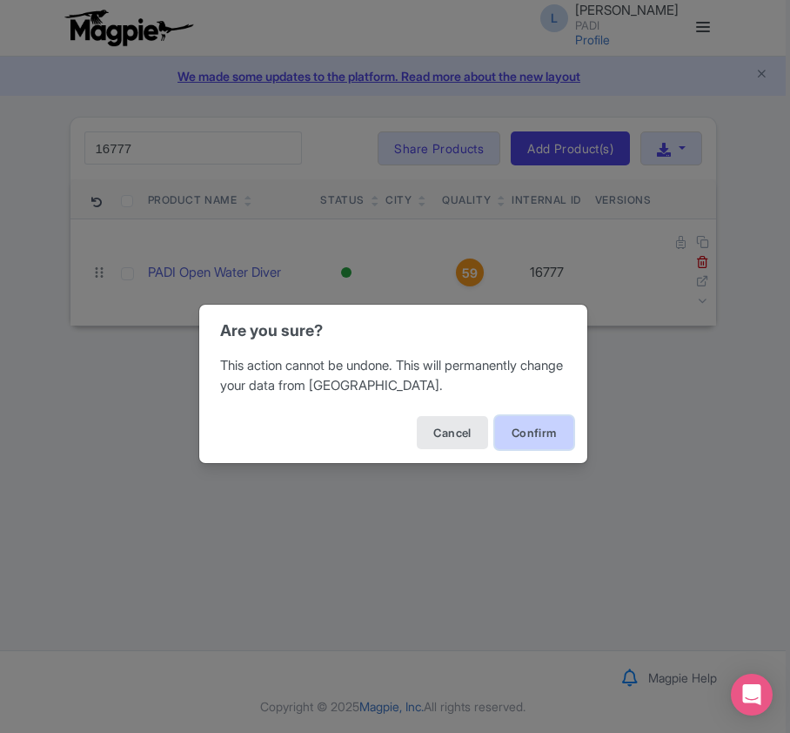
click at [525, 435] on button "Confirm" at bounding box center [534, 432] width 78 height 33
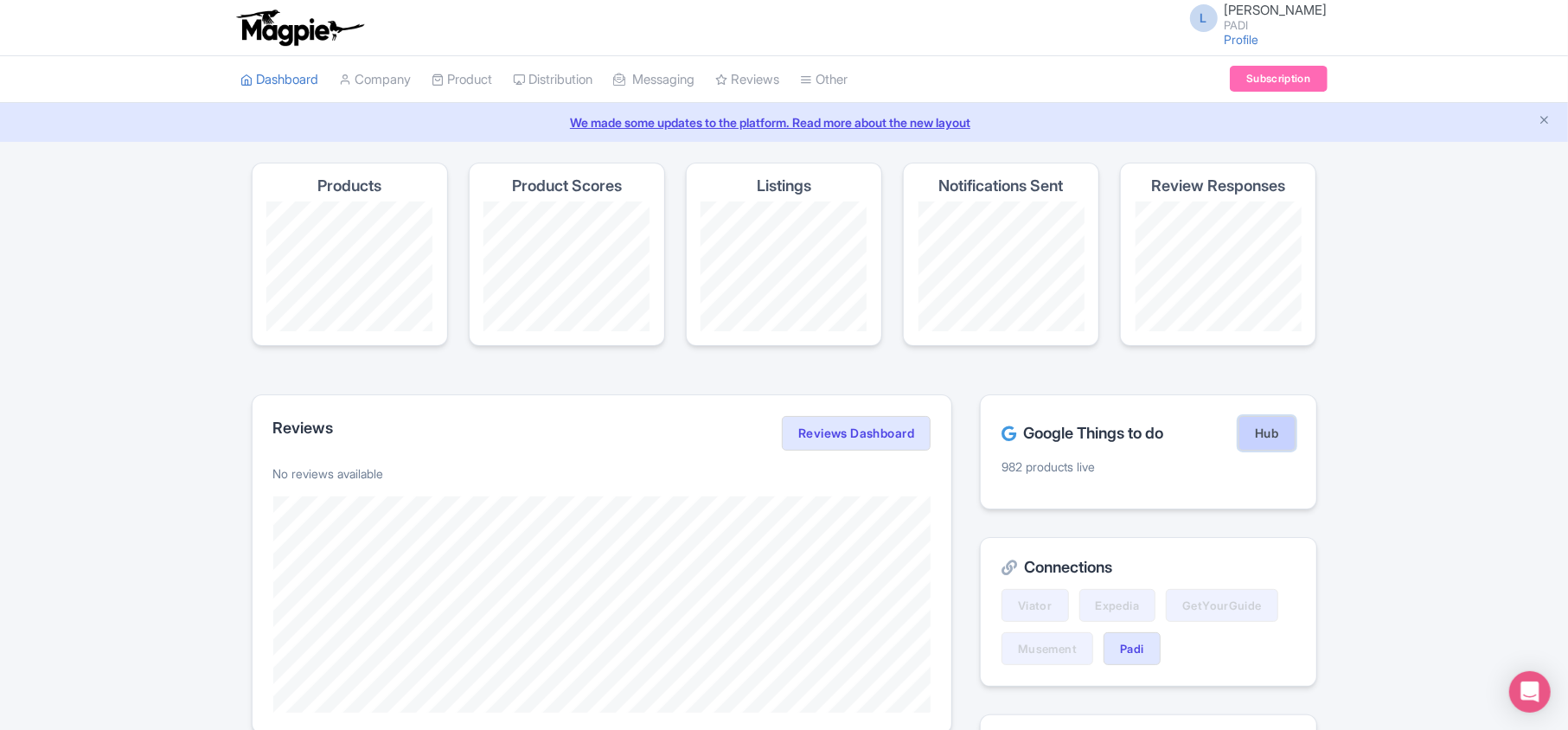
click at [1265, 438] on link "Hub" at bounding box center [1267, 433] width 57 height 35
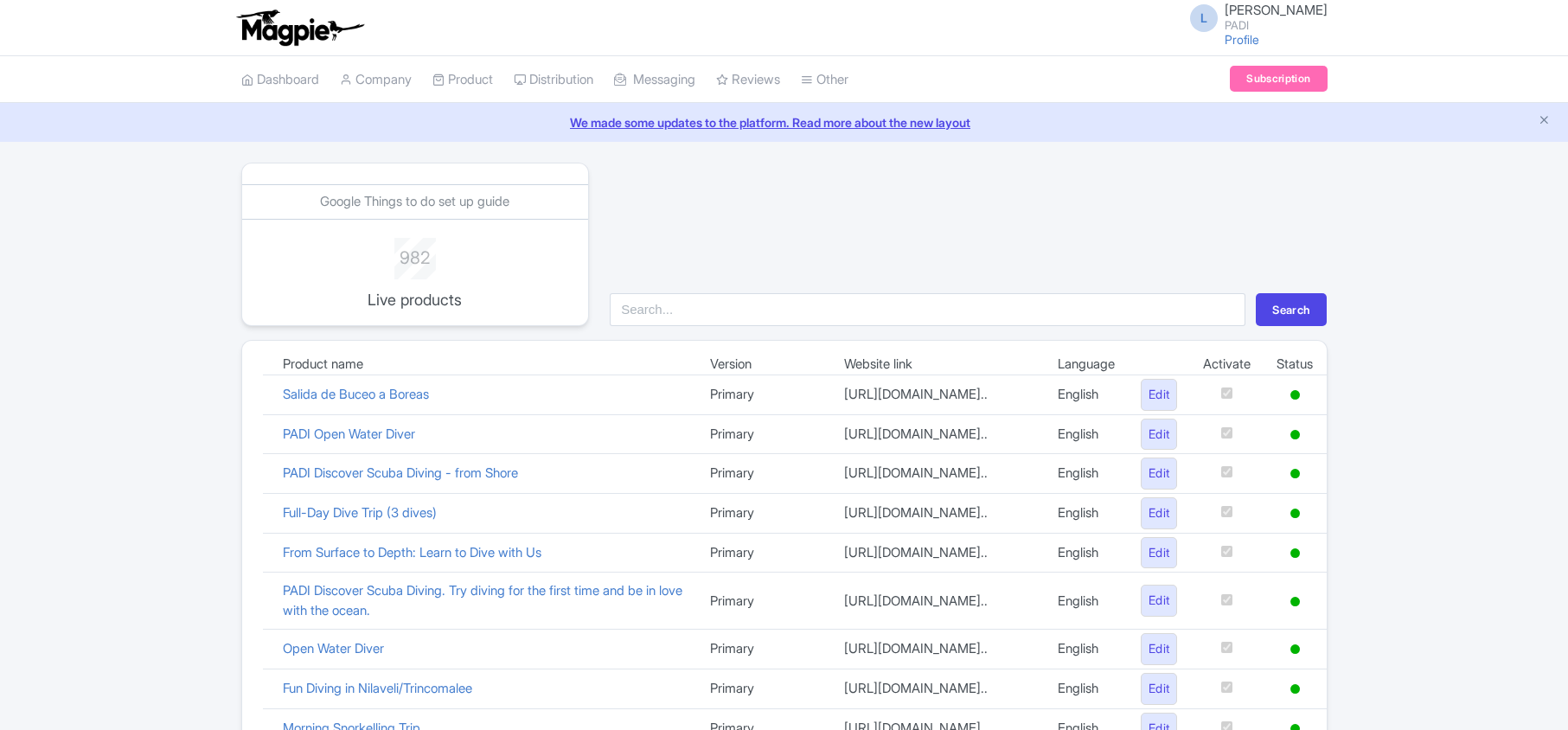
scroll to position [1194, 0]
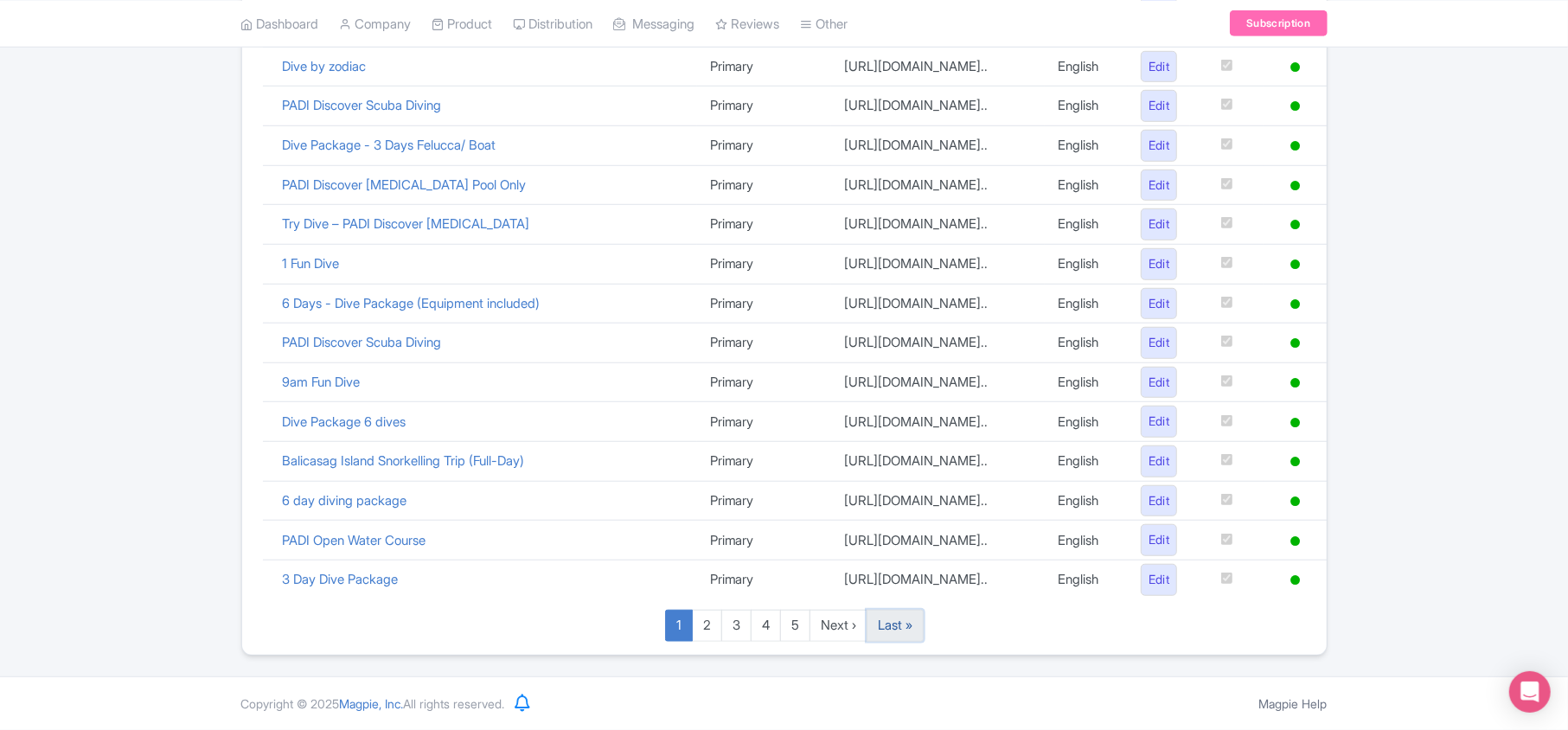
click at [896, 636] on link "Last »" at bounding box center [895, 626] width 57 height 32
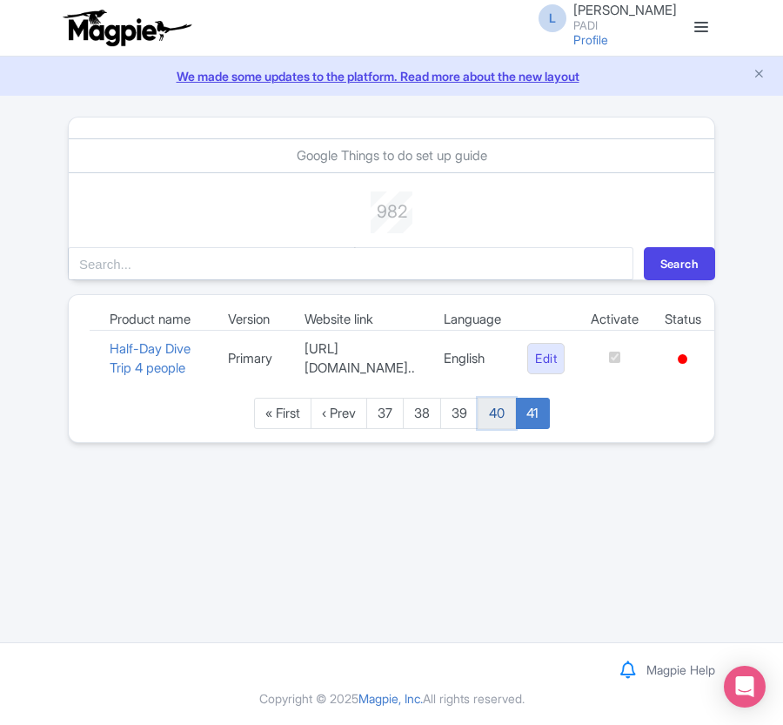
click at [513, 430] on link "40" at bounding box center [497, 414] width 38 height 32
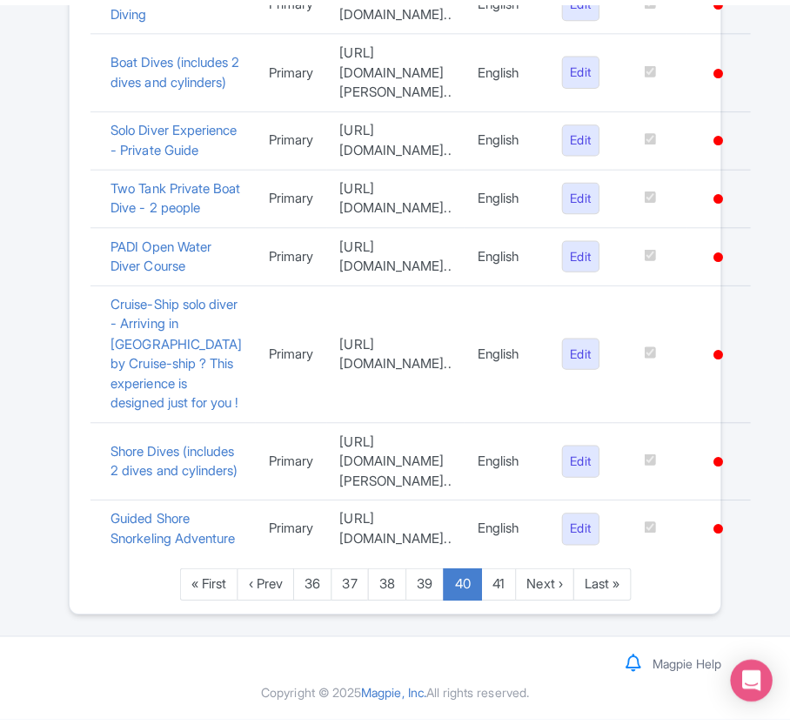
scroll to position [1856, 0]
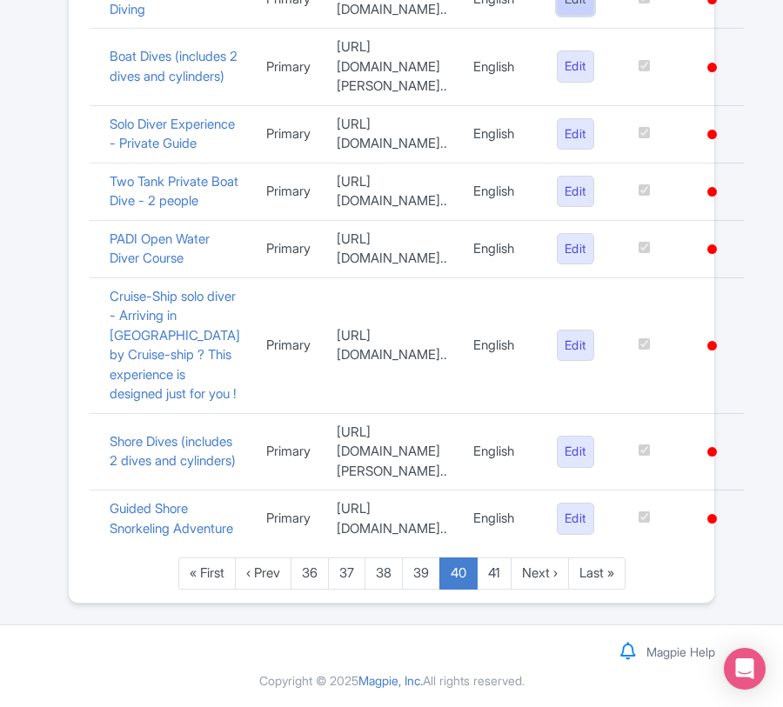
click at [594, 16] on link "Edit" at bounding box center [575, -1] width 37 height 32
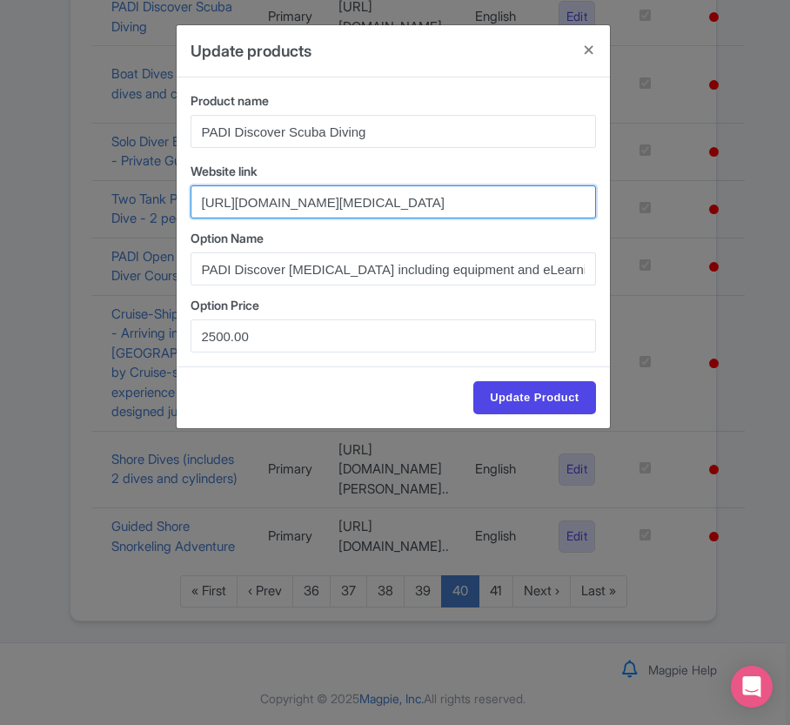
scroll to position [0, 432]
drag, startPoint x: 195, startPoint y: 206, endPoint x: 245, endPoint y: 214, distance: 51.1
click at [245, 214] on input "[URL][DOMAIN_NAME][MEDICAL_DATA]" at bounding box center [393, 201] width 405 height 33
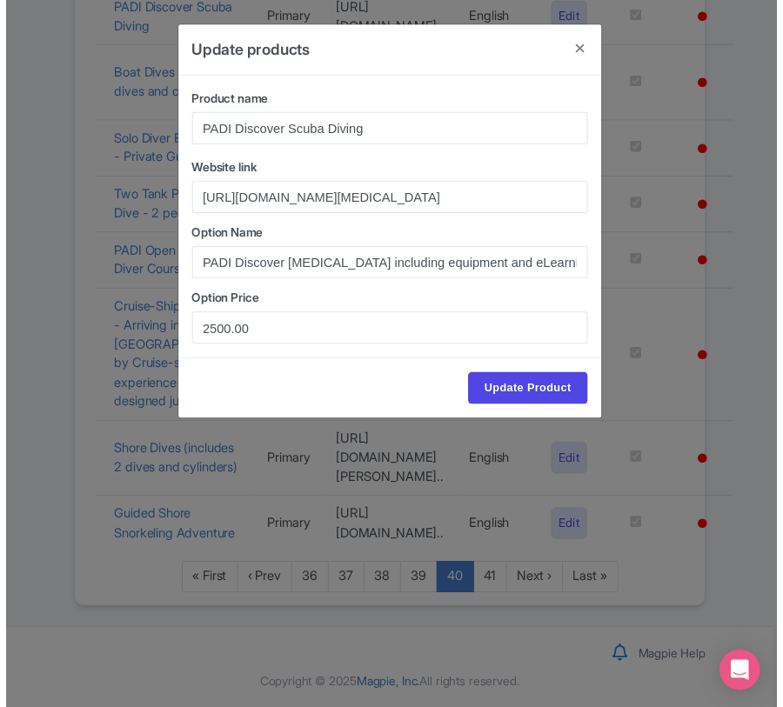
scroll to position [0, 0]
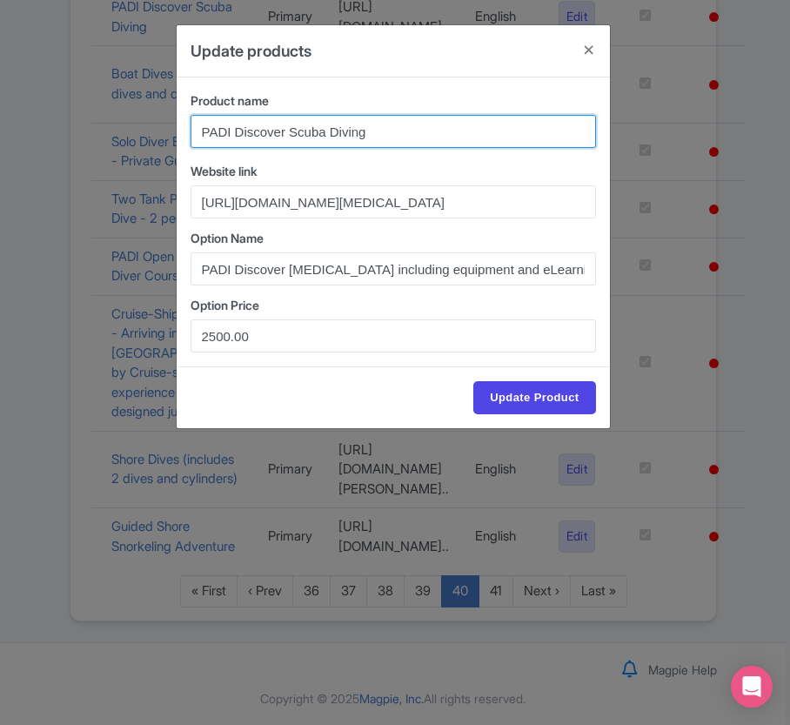
drag, startPoint x: 383, startPoint y: 132, endPoint x: -35, endPoint y: 132, distance: 417.6
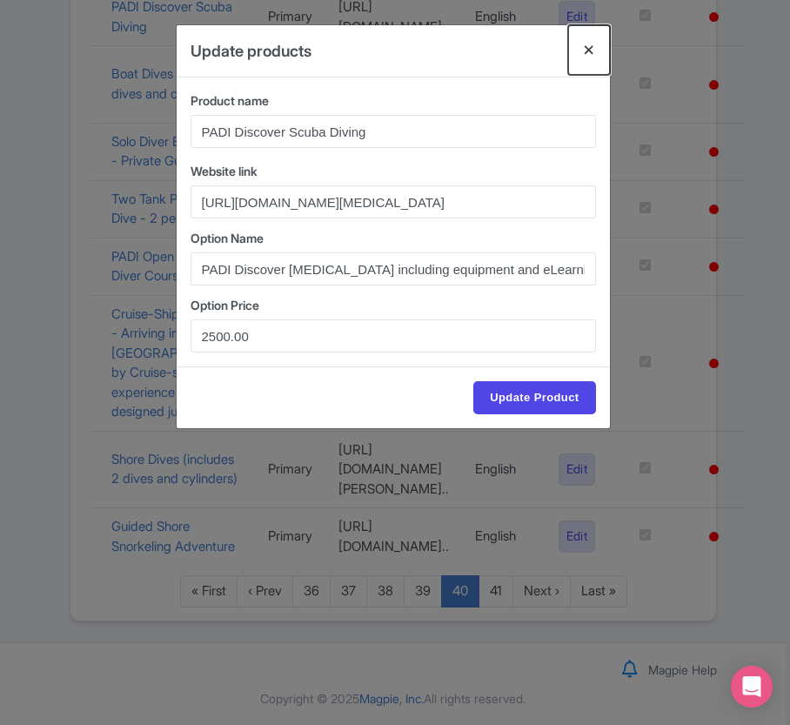
click at [585, 50] on button "Close" at bounding box center [589, 50] width 42 height 50
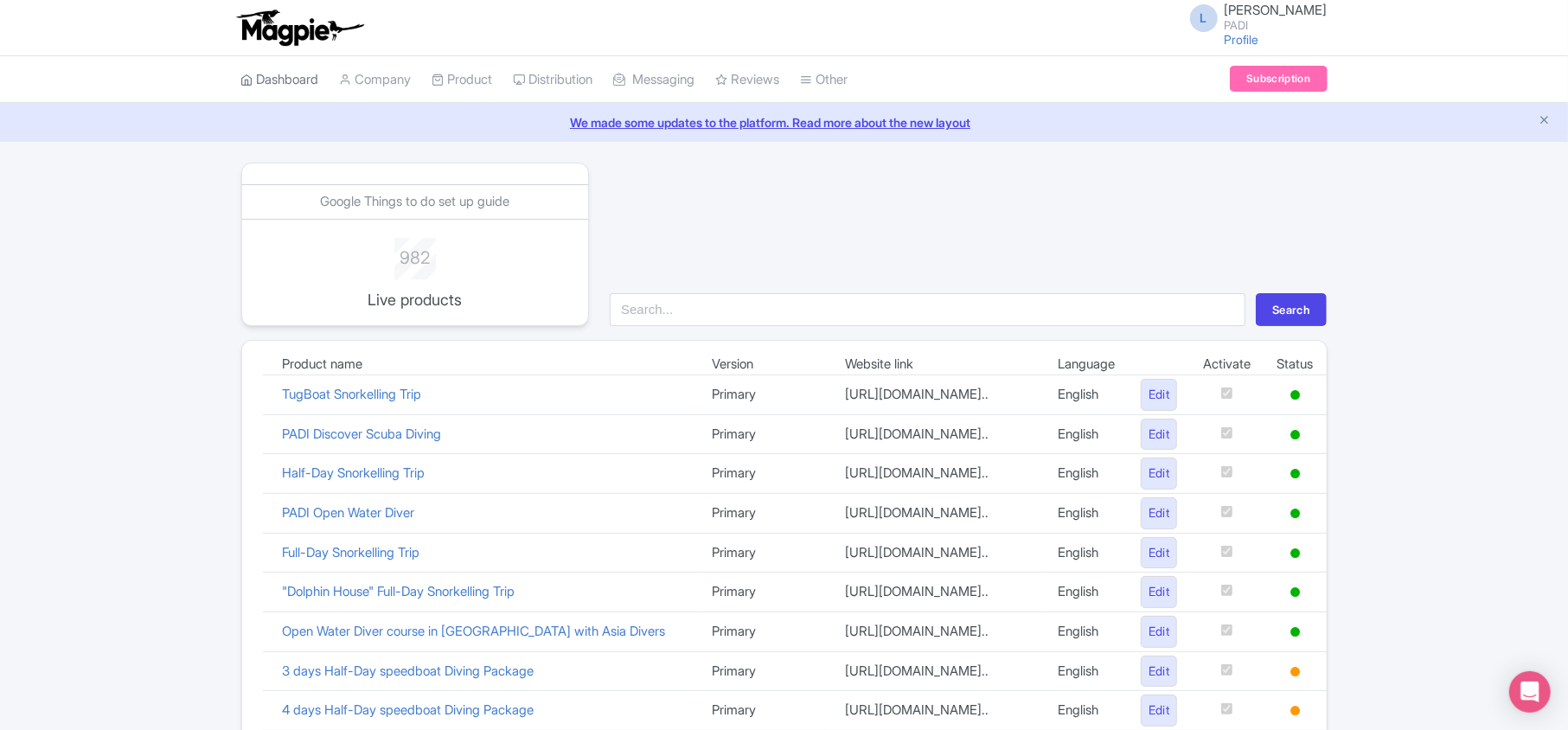
click at [280, 74] on link "Dashboard" at bounding box center [280, 81] width 78 height 48
